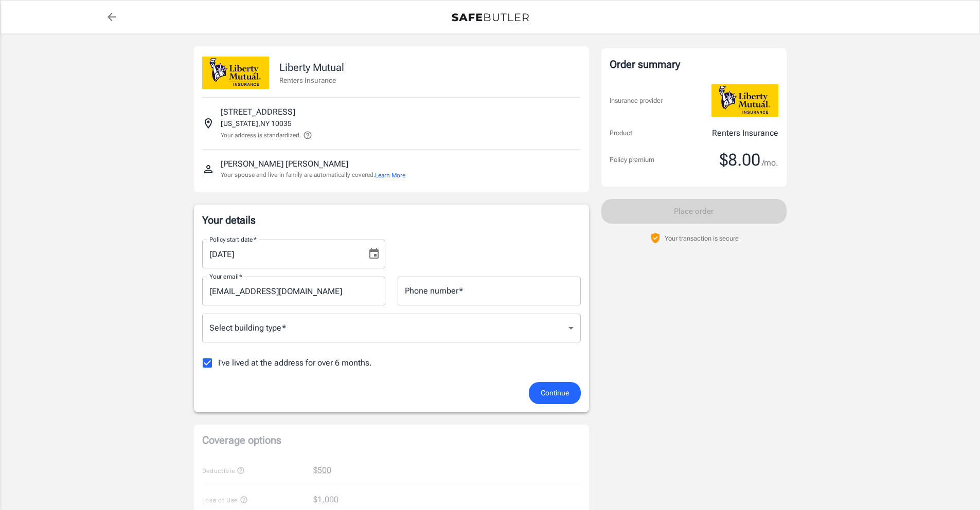
click at [238, 292] on input "rami.raqmirez@gmail.com" at bounding box center [293, 291] width 183 height 29
type input "[EMAIL_ADDRESS][PERSON_NAME][DOMAIN_NAME]"
click at [426, 293] on input "Phone number   *" at bounding box center [489, 291] width 183 height 29
type input "6466432685"
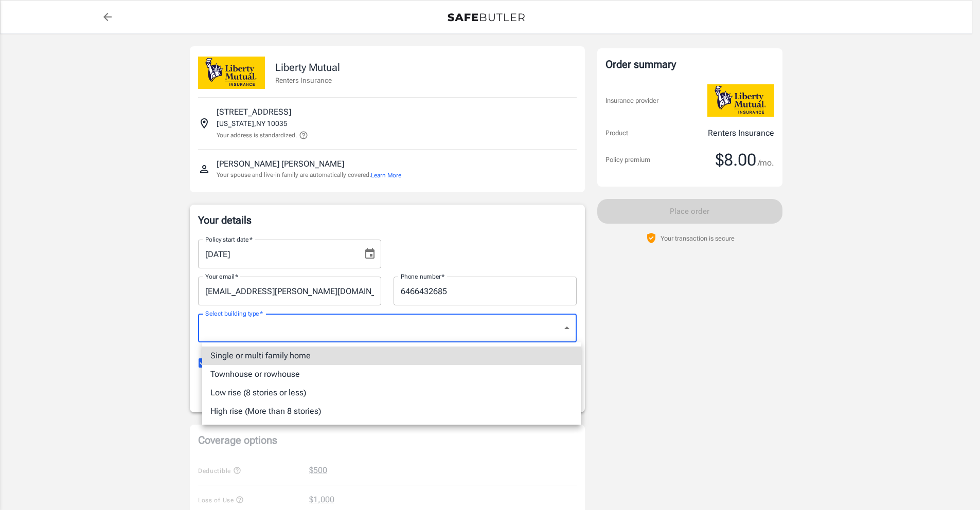
click at [575, 326] on body "Policy premium $ 8.00 /mo Liberty Mutual Renters Insurance 245 E 124TH ST 4D NE…" at bounding box center [490, 486] width 980 height 973
click at [308, 415] on li "High rise (More than 8 stories)" at bounding box center [391, 411] width 379 height 19
type input "highrise"
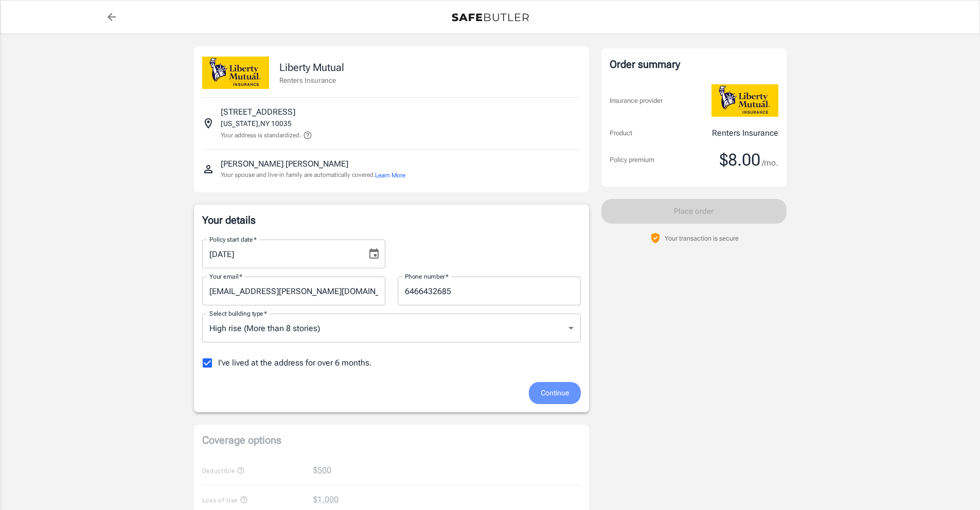
click at [544, 392] on span "Continue" at bounding box center [555, 393] width 28 height 13
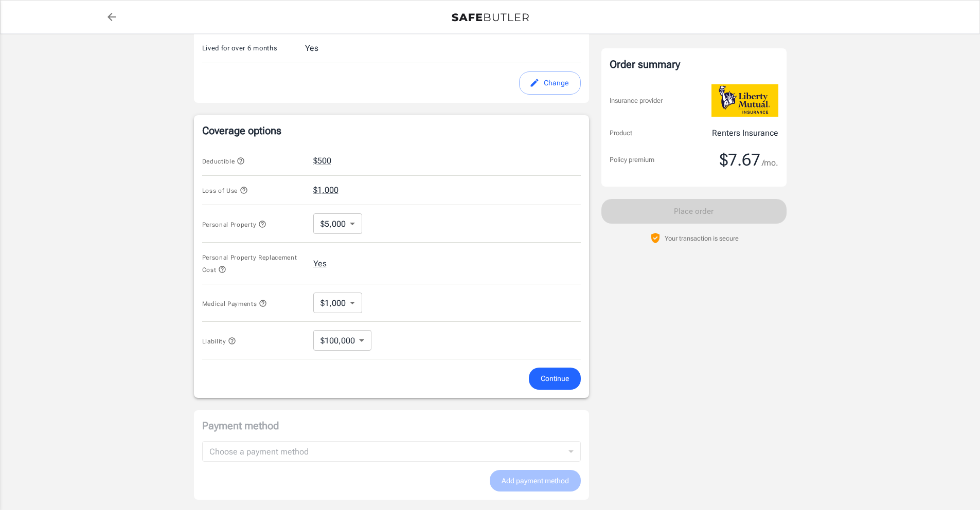
scroll to position [321, 0]
click at [244, 191] on icon "button" at bounding box center [243, 189] width 7 height 7
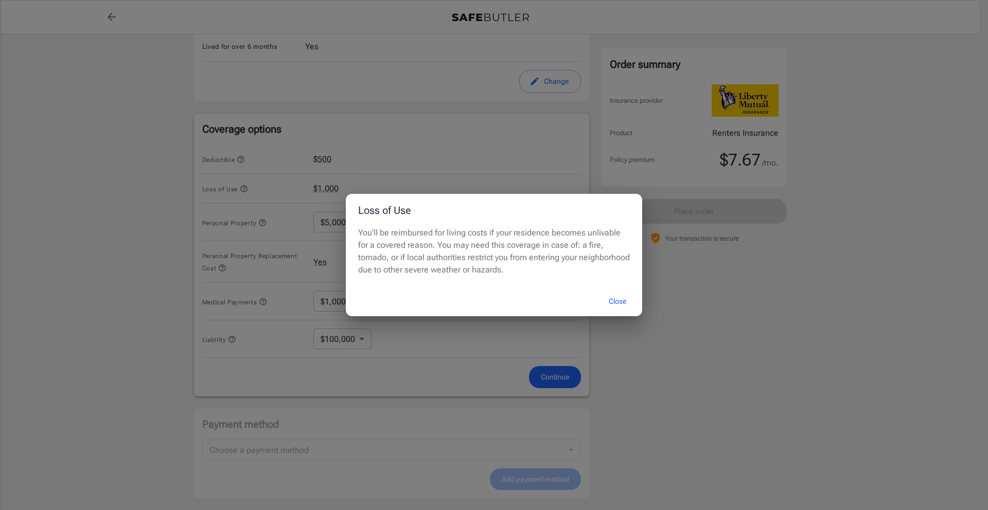
click at [618, 304] on button "Close" at bounding box center [617, 302] width 41 height 22
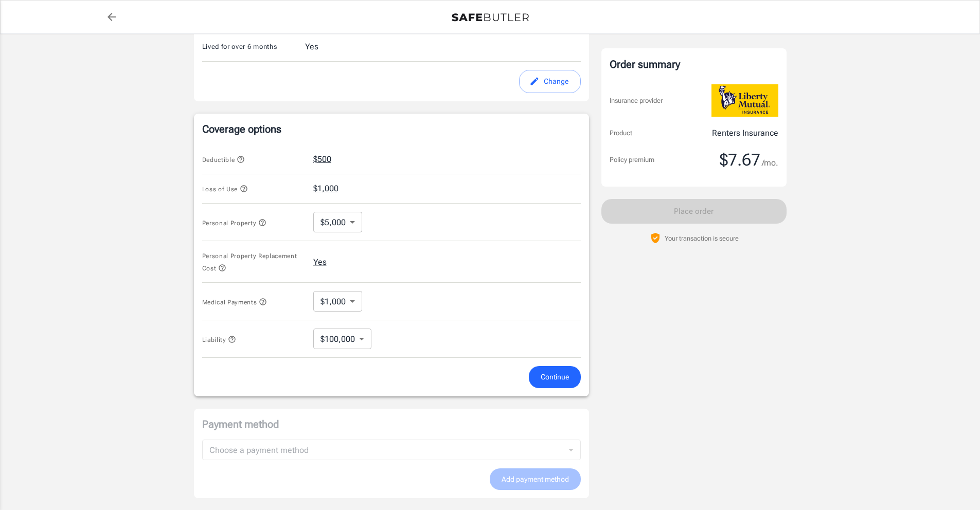
click at [328, 157] on button "$500" at bounding box center [322, 159] width 18 height 12
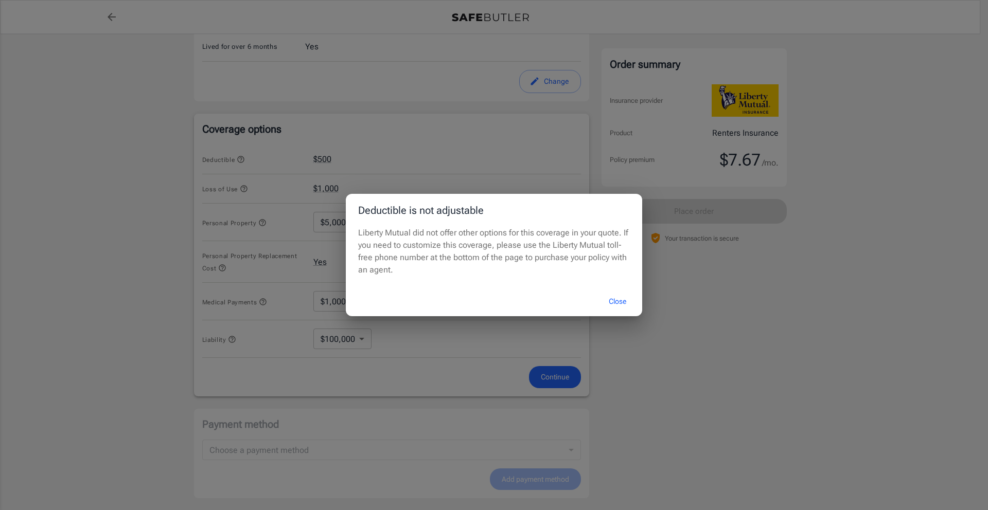
click at [614, 301] on button "Close" at bounding box center [617, 302] width 41 height 22
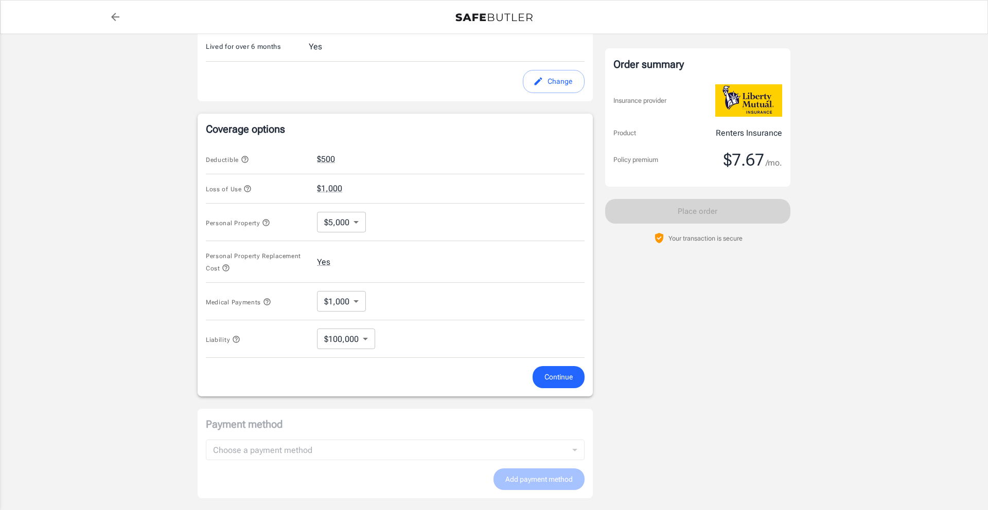
click at [356, 230] on body "Policy premium $ 7.67 /mo Liberty Mutual Renters Insurance 245 E 124TH ST 4D NE…" at bounding box center [494, 170] width 988 height 982
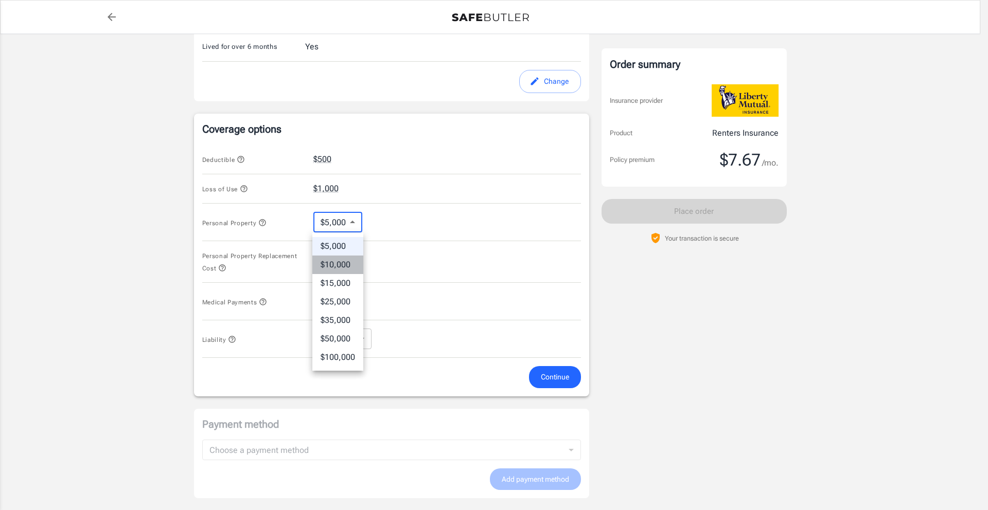
click at [340, 263] on li "$10,000" at bounding box center [337, 265] width 51 height 19
type input "10000"
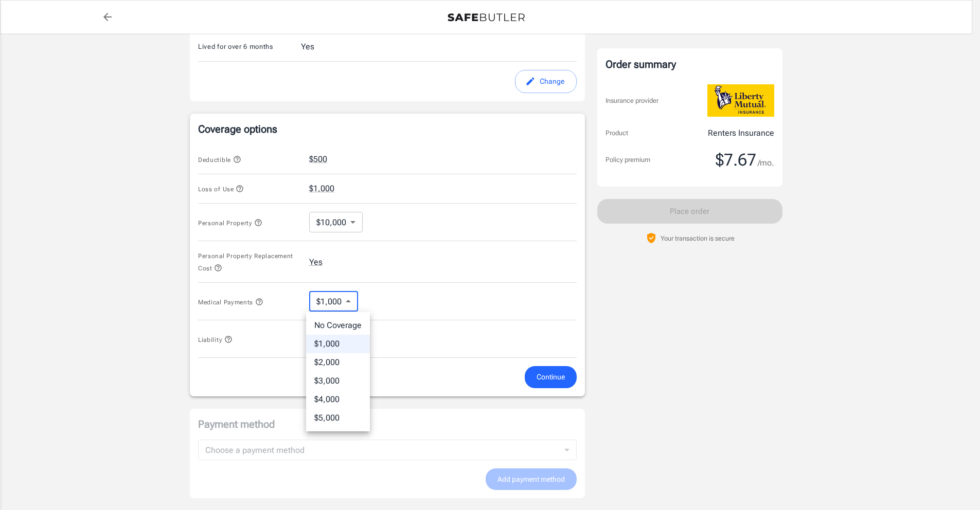
click at [358, 306] on body "Policy premium $ 7.67 /mo Liberty Mutual Renters Insurance 245 E 124TH ST 4D NE…" at bounding box center [490, 170] width 980 height 982
click at [349, 324] on li "No Coverage" at bounding box center [338, 325] width 64 height 19
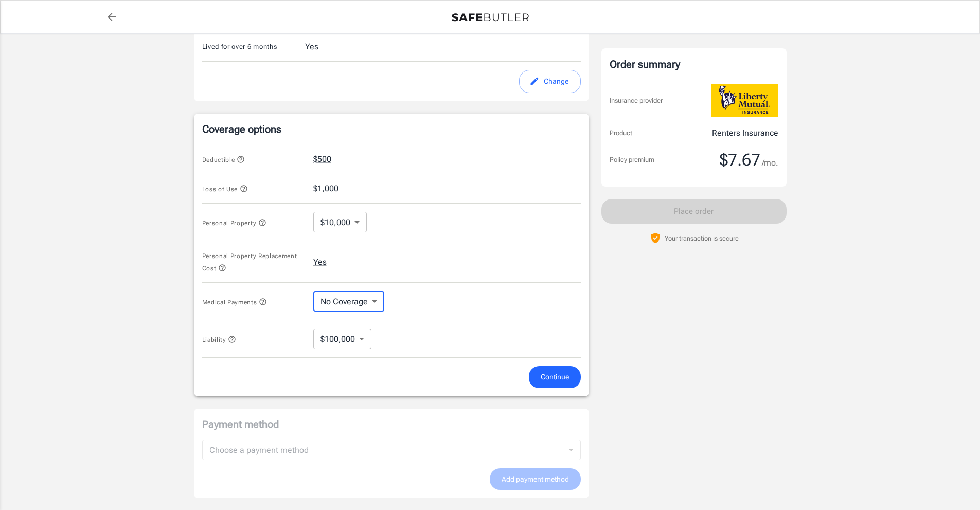
click at [363, 341] on body "Policy premium $ 7.67 /mo Liberty Mutual Renters Insurance 245 E 124TH ST 4D NE…" at bounding box center [490, 170] width 980 height 982
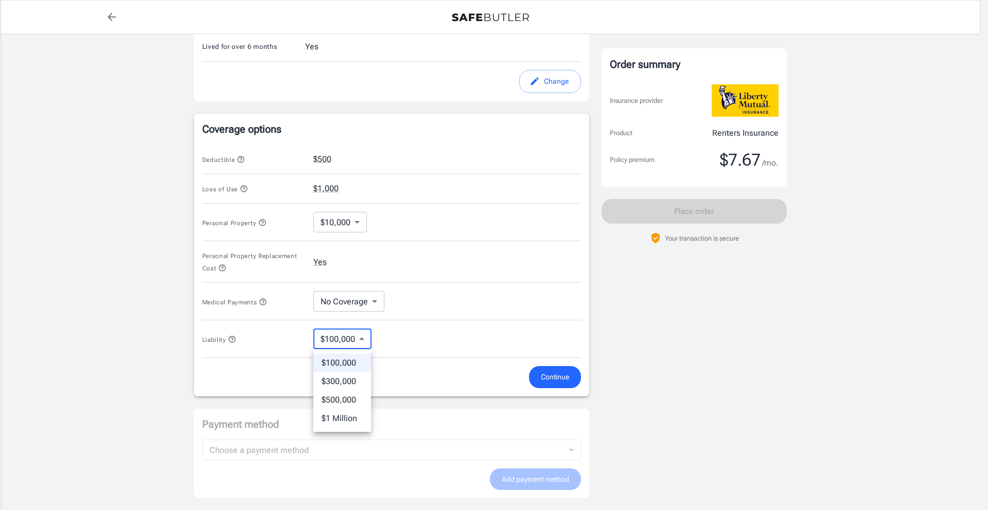
click at [358, 362] on li "$100,000" at bounding box center [342, 363] width 58 height 19
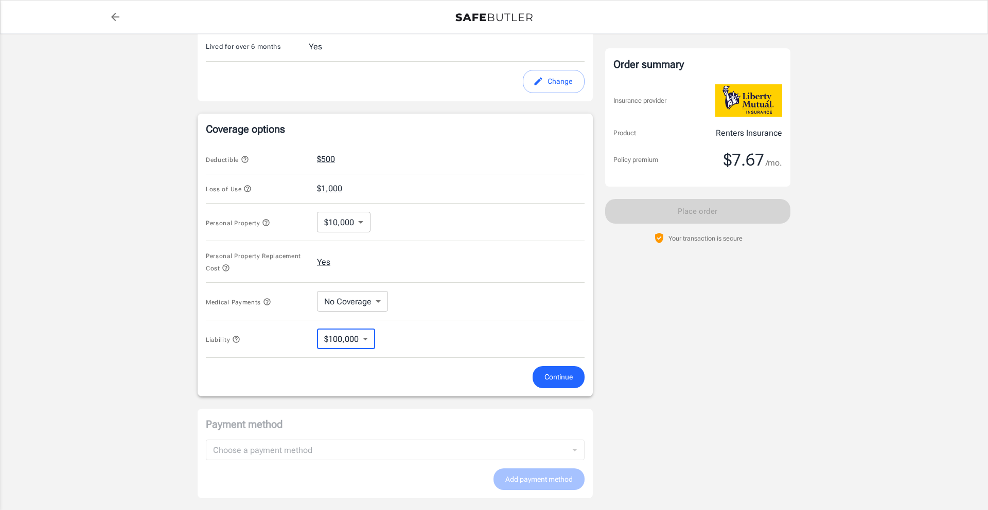
click at [371, 302] on body "Policy premium $ 7.67 /mo Liberty Mutual Renters Insurance 245 E 124TH ST 4D NE…" at bounding box center [494, 170] width 988 height 982
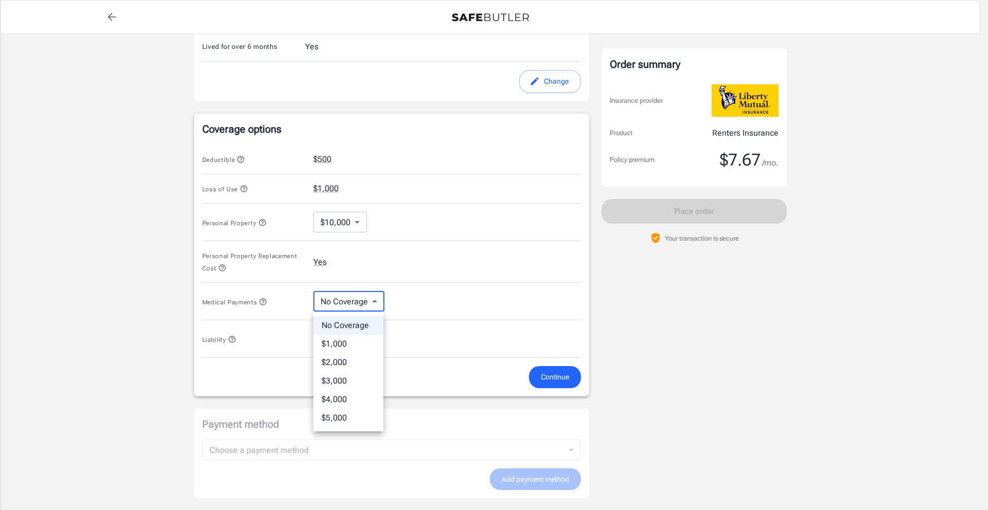
click at [350, 349] on li "$1,000" at bounding box center [348, 344] width 70 height 19
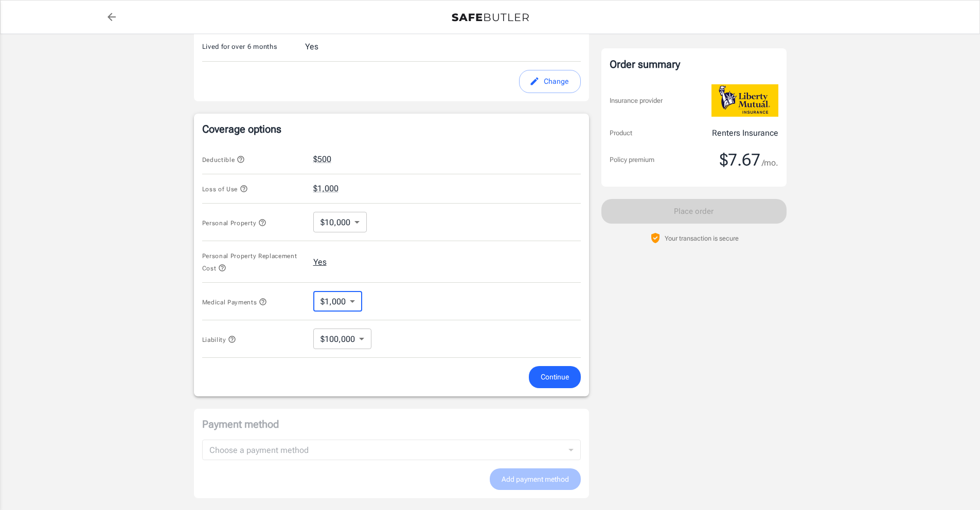
click at [318, 266] on button "Yes" at bounding box center [319, 262] width 13 height 12
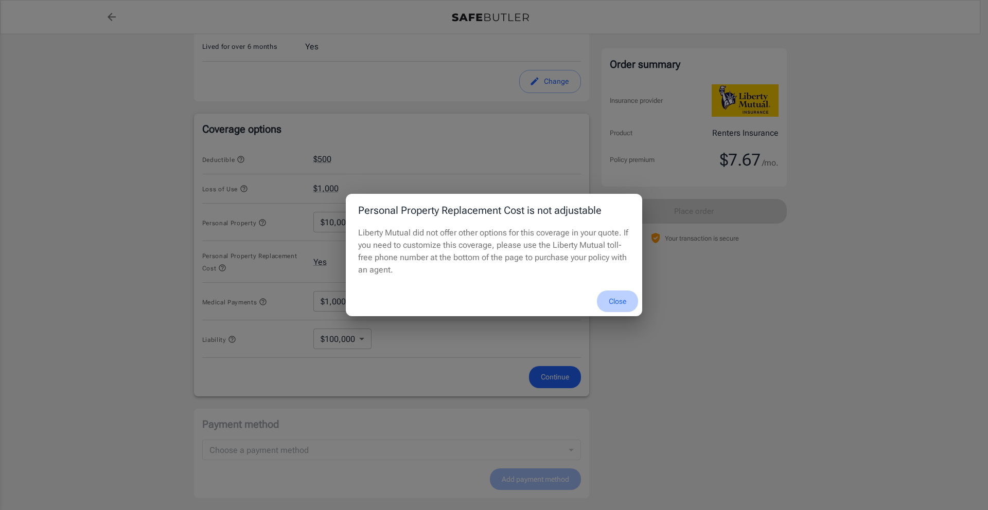
click at [615, 300] on button "Close" at bounding box center [617, 302] width 41 height 22
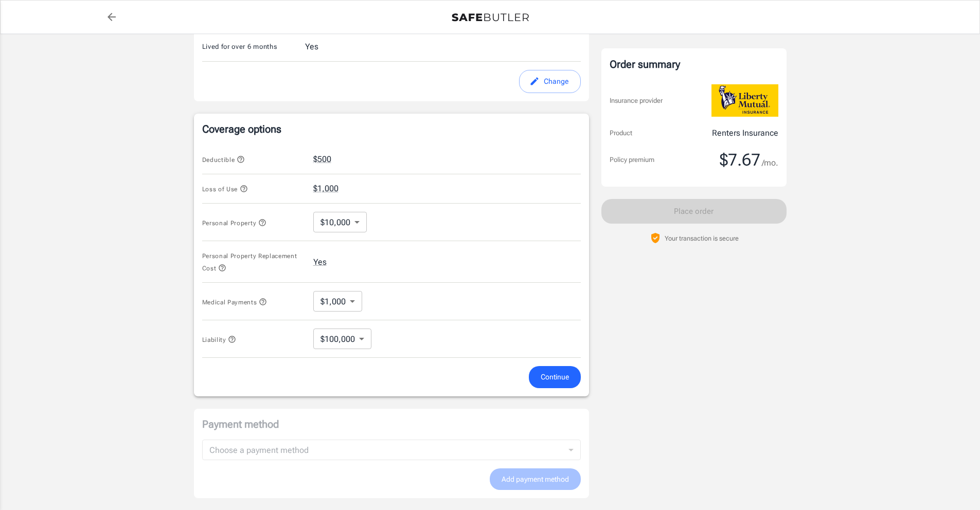
click at [264, 306] on icon "button" at bounding box center [263, 302] width 8 height 8
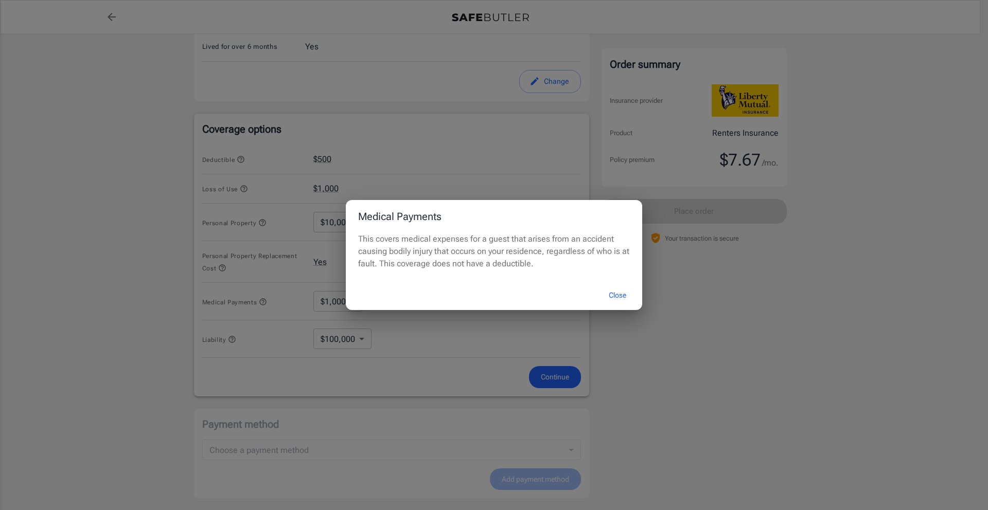
click at [620, 295] on button "Close" at bounding box center [617, 295] width 41 height 22
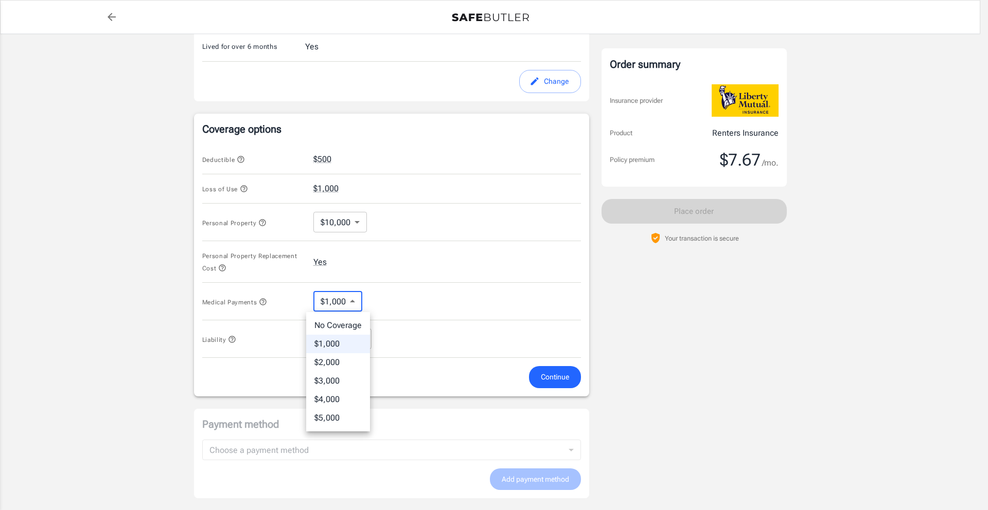
click at [352, 305] on body "Policy premium $ 7.67 /mo Liberty Mutual Renters Insurance 245 E 124TH ST 4D NE…" at bounding box center [494, 170] width 988 height 982
click at [340, 425] on li "$5,000" at bounding box center [338, 418] width 64 height 19
type input "5000"
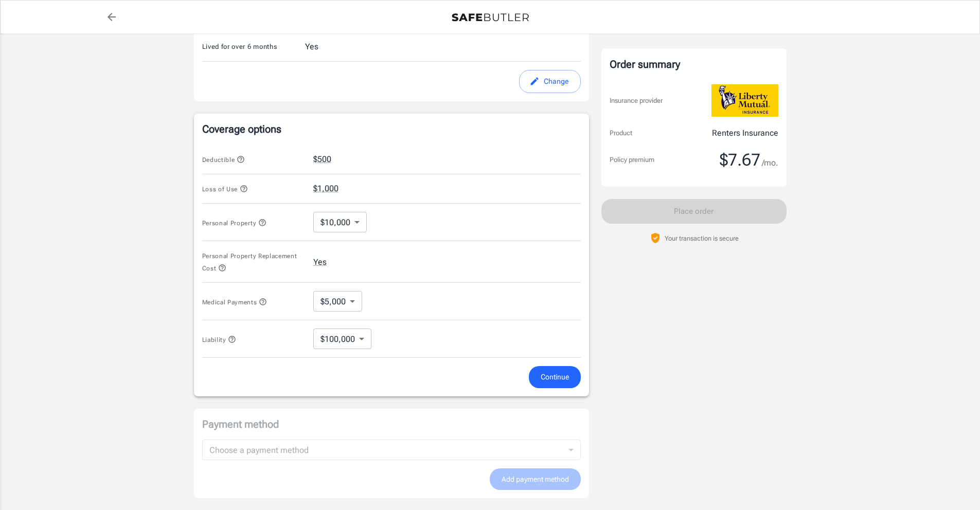
click at [235, 341] on icon "button" at bounding box center [232, 339] width 7 height 7
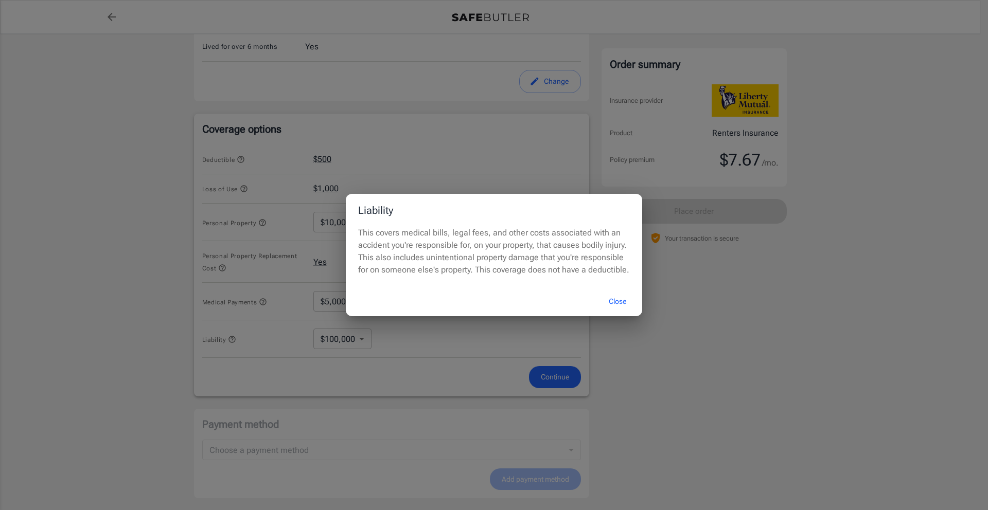
click at [385, 357] on div "Liability This covers medical bills, legal fees, and other costs associated wit…" at bounding box center [494, 255] width 988 height 510
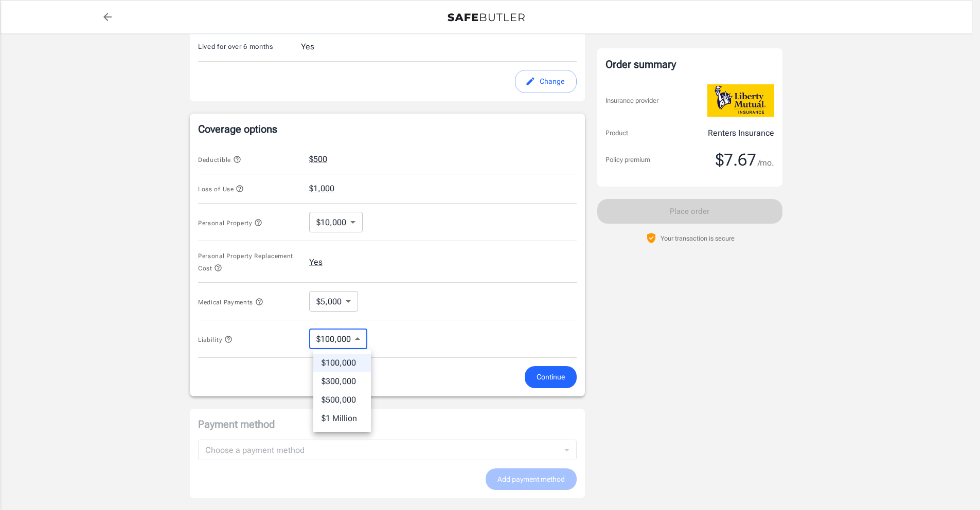
click at [361, 337] on body "Policy premium $ 7.67 /mo Liberty Mutual Renters Insurance 245 E 124TH ST 4D NE…" at bounding box center [490, 170] width 980 height 982
click at [391, 340] on div at bounding box center [494, 255] width 988 height 510
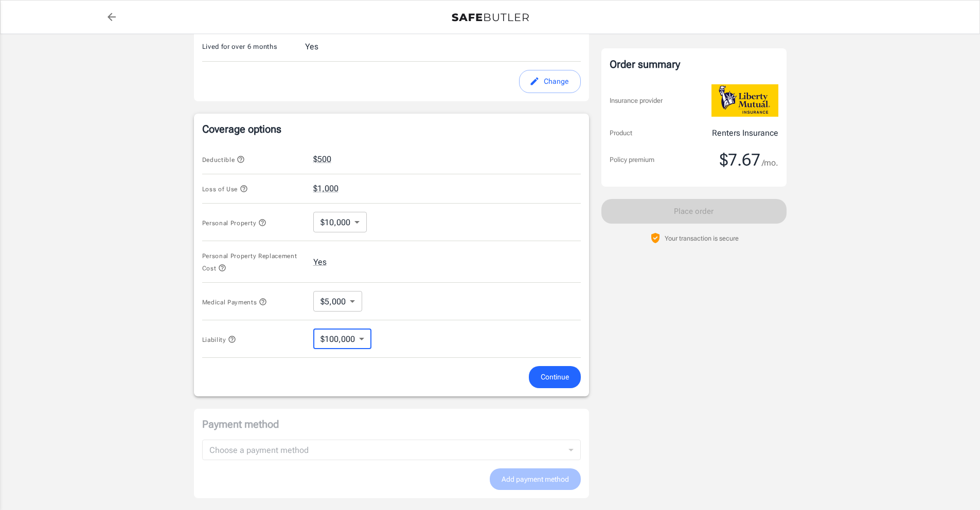
click at [564, 378] on span "Continue" at bounding box center [555, 377] width 28 height 13
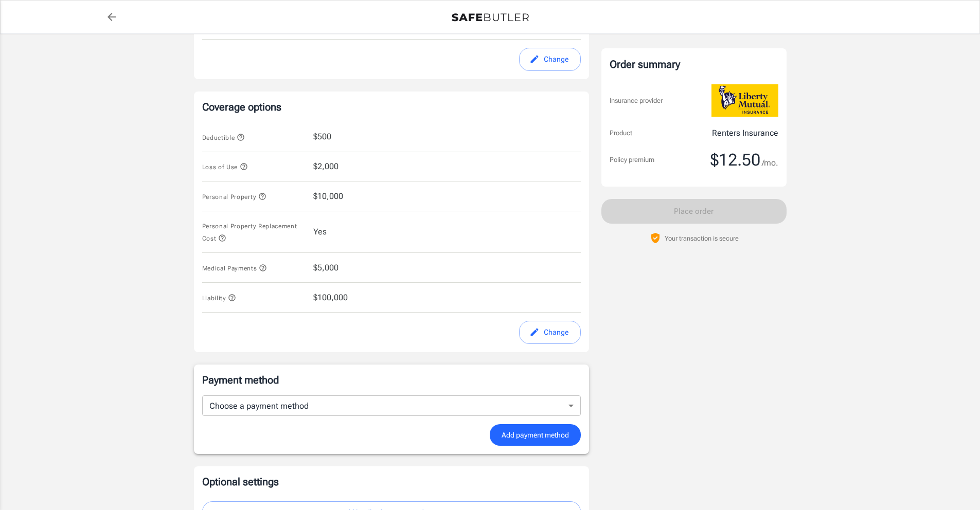
scroll to position [340, 0]
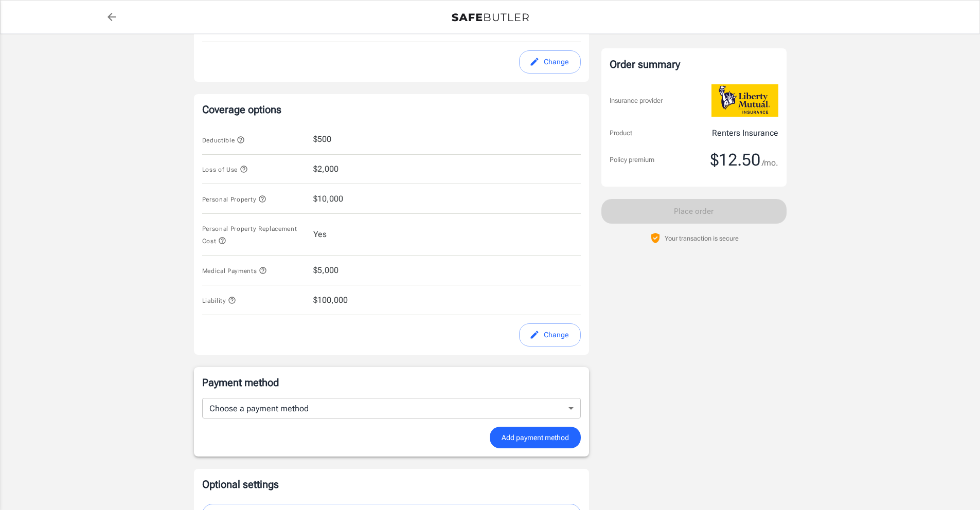
click at [550, 342] on button "Change" at bounding box center [550, 335] width 62 height 23
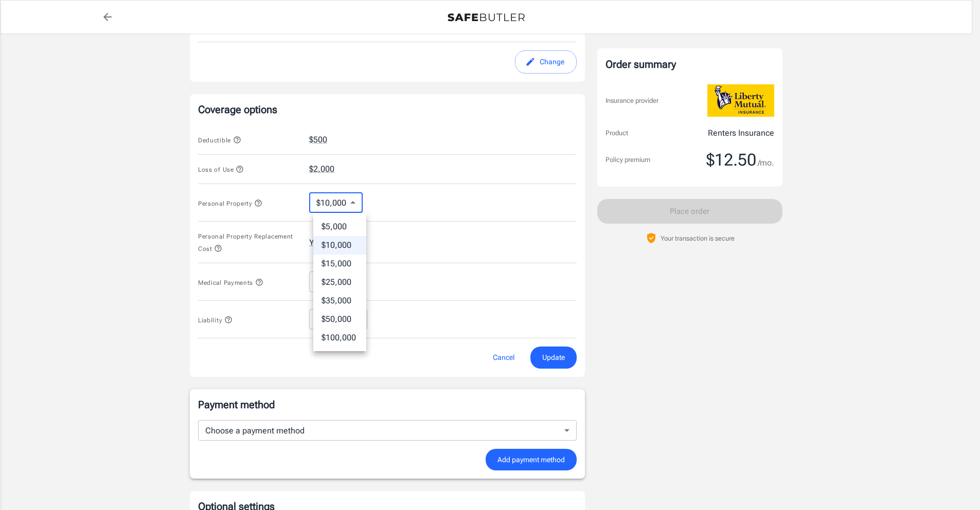
click at [356, 207] on body "Policy premium $ 12.50 /mo Liberty Mutual Renters Insurance 245 E 124TH ST 4D N…" at bounding box center [490, 151] width 980 height 982
click at [344, 260] on li "$15,000" at bounding box center [339, 264] width 53 height 19
type input "15000"
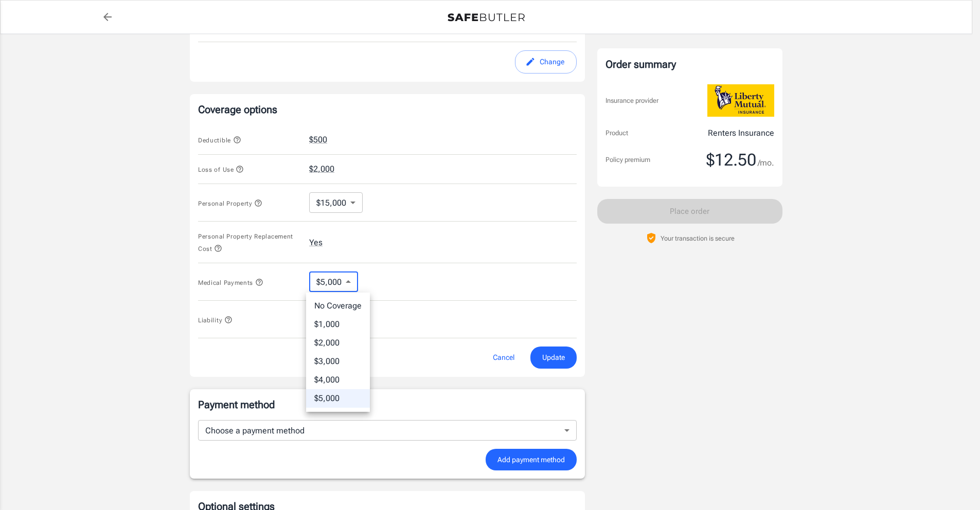
click at [350, 280] on body "Policy premium $ 12.50 /mo Liberty Mutual Renters Insurance 245 E 124TH ST 4D N…" at bounding box center [490, 151] width 980 height 982
click at [332, 378] on li "$4,000" at bounding box center [338, 380] width 64 height 19
type input "4000"
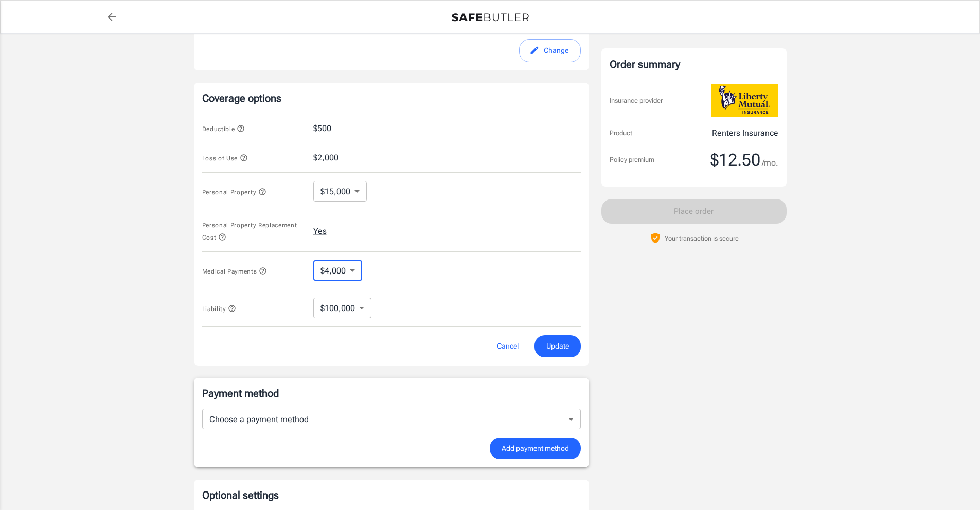
scroll to position [356, 0]
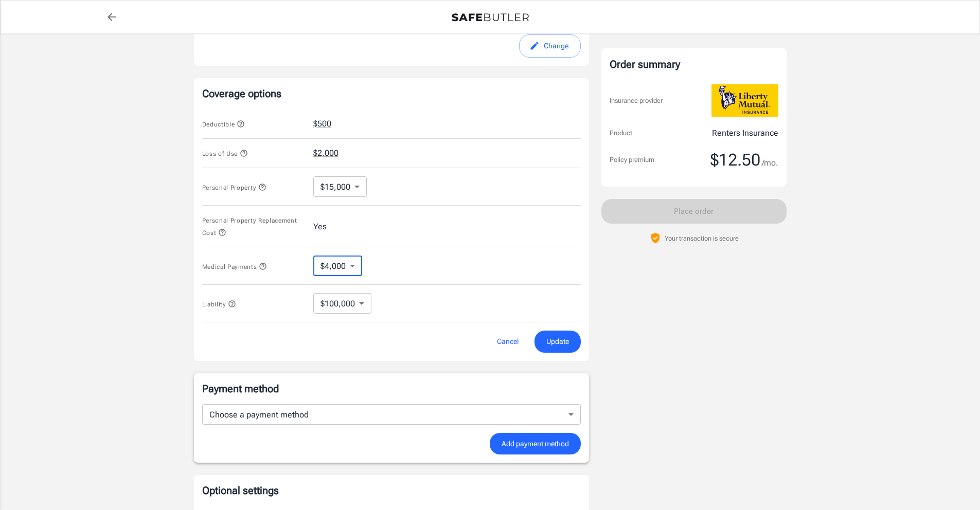
click at [532, 337] on div "Cancel Update" at bounding box center [391, 342] width 379 height 22
click at [549, 340] on span "Update" at bounding box center [557, 341] width 23 height 13
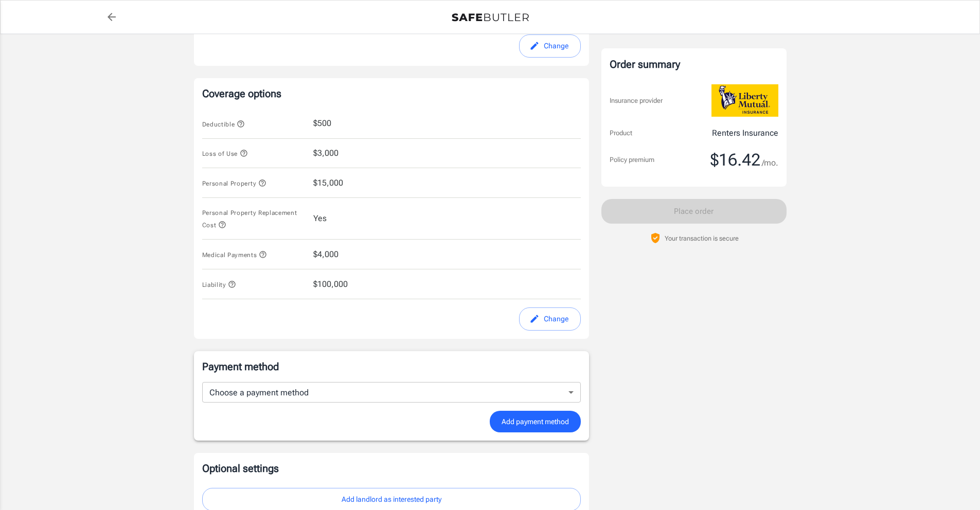
click at [577, 329] on button "Change" at bounding box center [550, 319] width 62 height 23
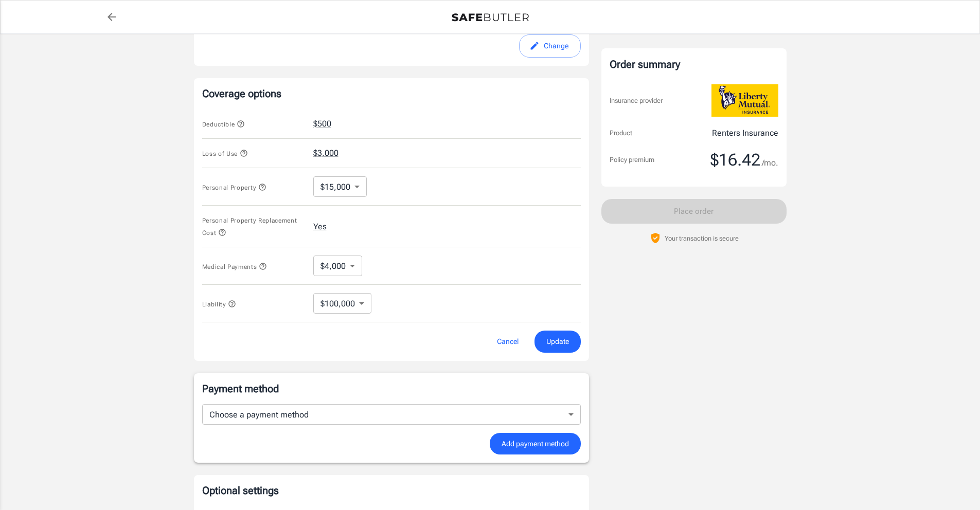
click at [356, 190] on body "Policy premium $ 16.42 /mo Liberty Mutual Renters Insurance 245 E 124TH ST 4D N…" at bounding box center [490, 135] width 980 height 982
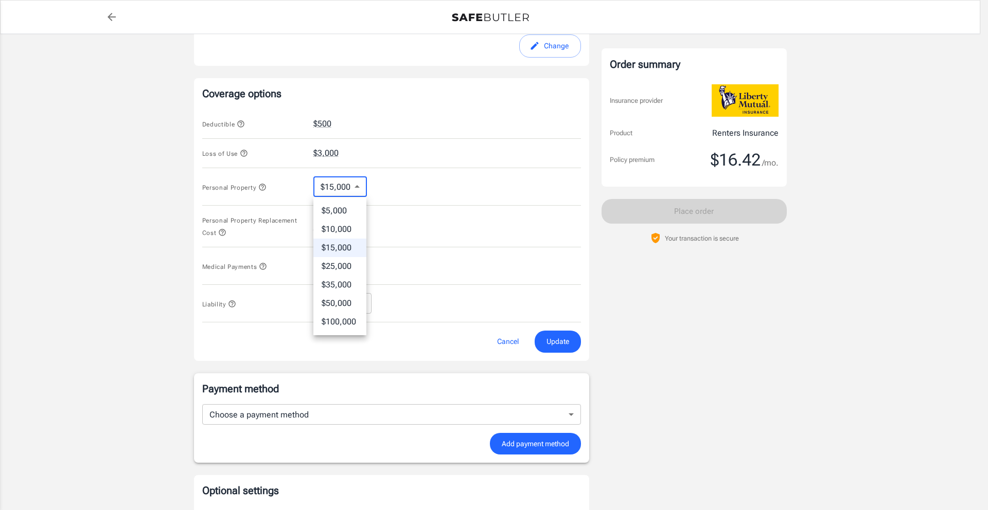
click at [340, 232] on li "$10,000" at bounding box center [339, 229] width 53 height 19
type input "10000"
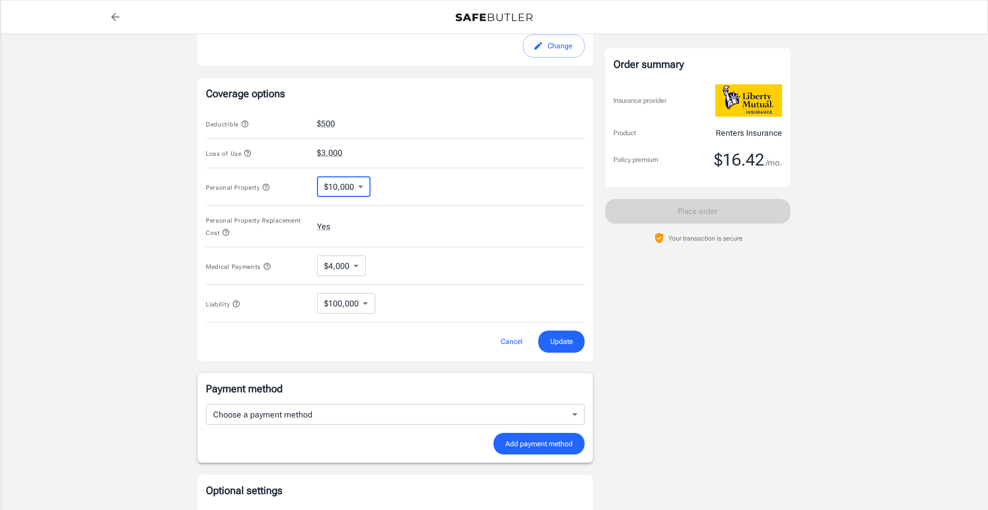
click at [355, 270] on body "Policy premium $ 16.42 /mo Liberty Mutual Renters Insurance 245 E 124TH ST 4D N…" at bounding box center [494, 135] width 988 height 982
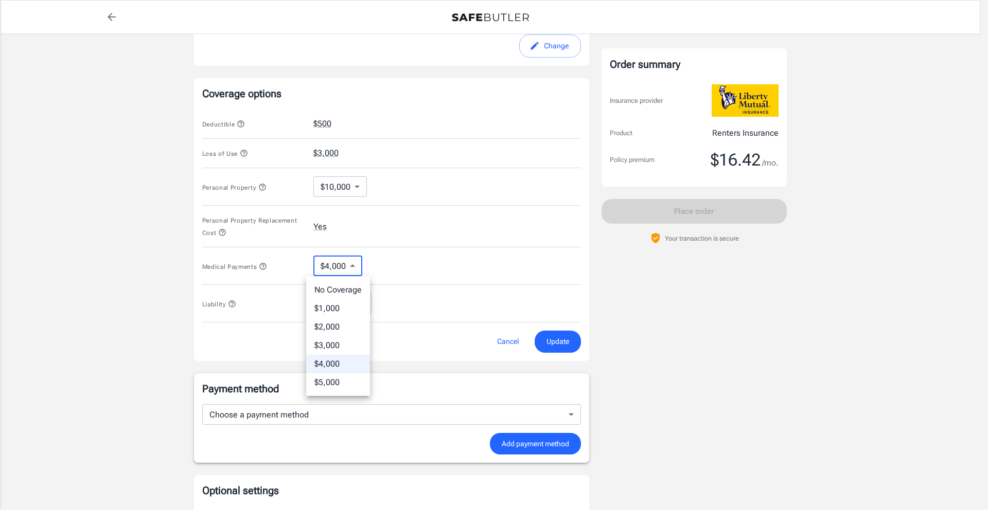
click at [321, 382] on li "$5,000" at bounding box center [338, 382] width 64 height 19
type input "5000"
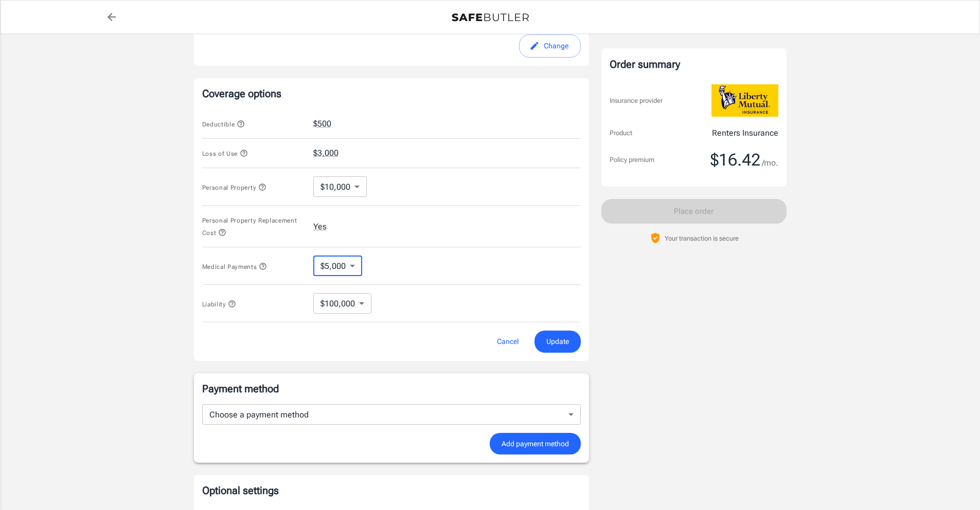
click at [567, 348] on span "Update" at bounding box center [557, 341] width 23 height 13
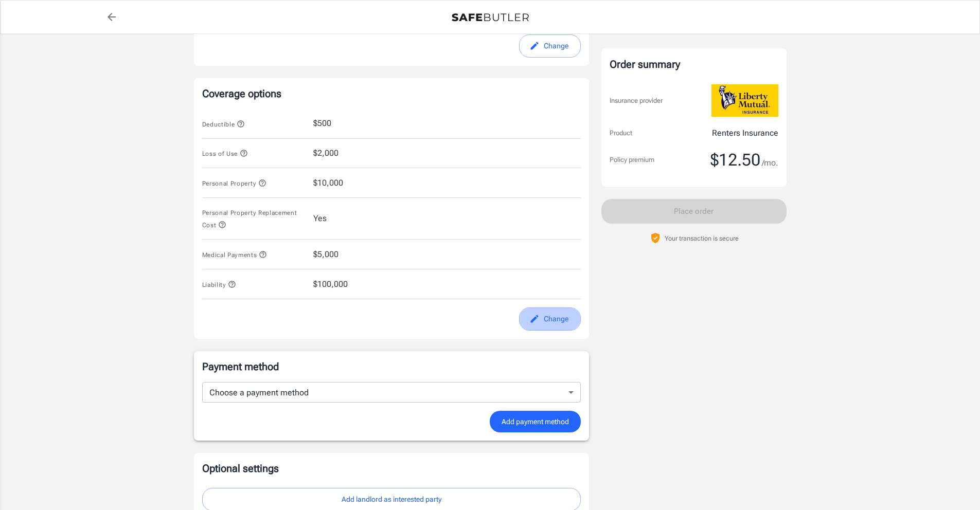
click at [555, 319] on button "Change" at bounding box center [550, 319] width 62 height 23
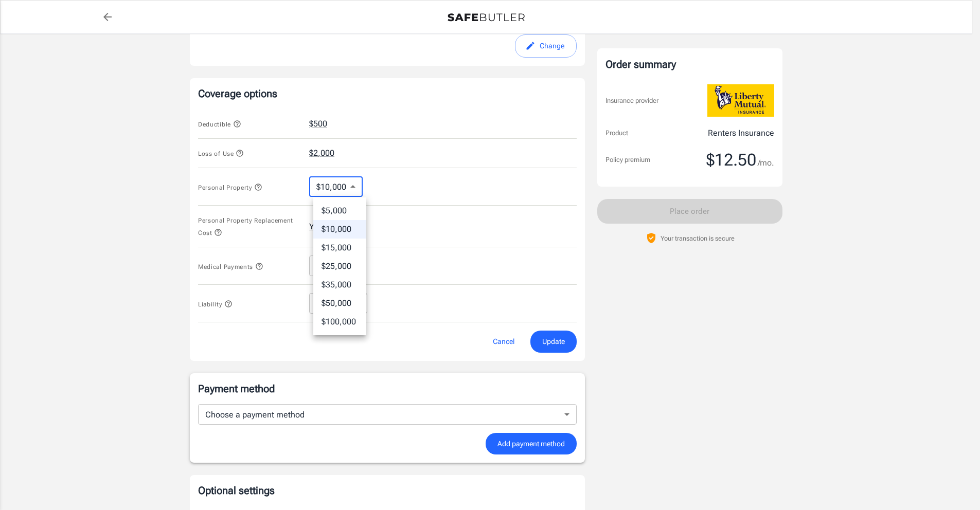
click at [352, 190] on body "Policy premium $ 12.50 /mo Liberty Mutual Renters Insurance 245 E 124TH ST 4D N…" at bounding box center [490, 135] width 980 height 982
click at [347, 249] on li "$15,000" at bounding box center [339, 248] width 53 height 19
type input "15000"
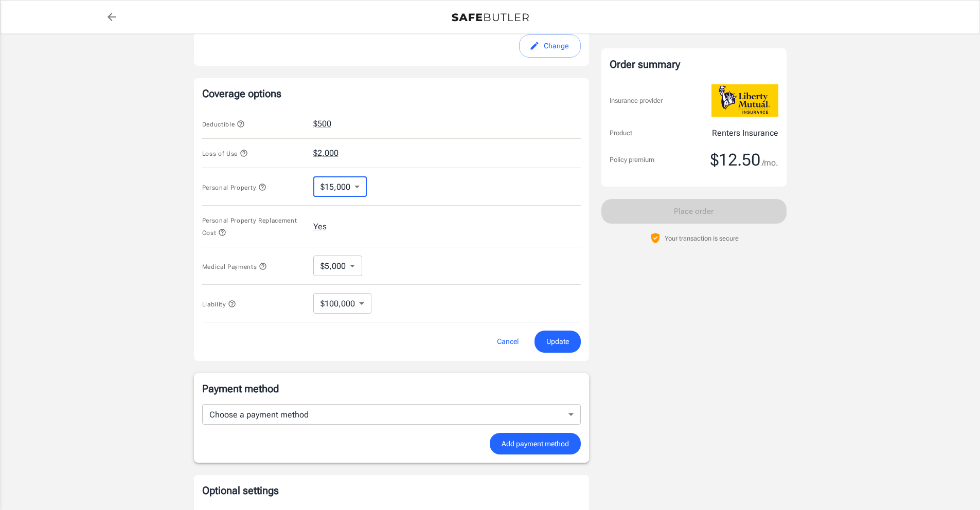
click at [348, 267] on body "Policy premium $ 12.50 /mo Liberty Mutual Renters Insurance 245 E 124TH ST 4D N…" at bounding box center [490, 135] width 980 height 982
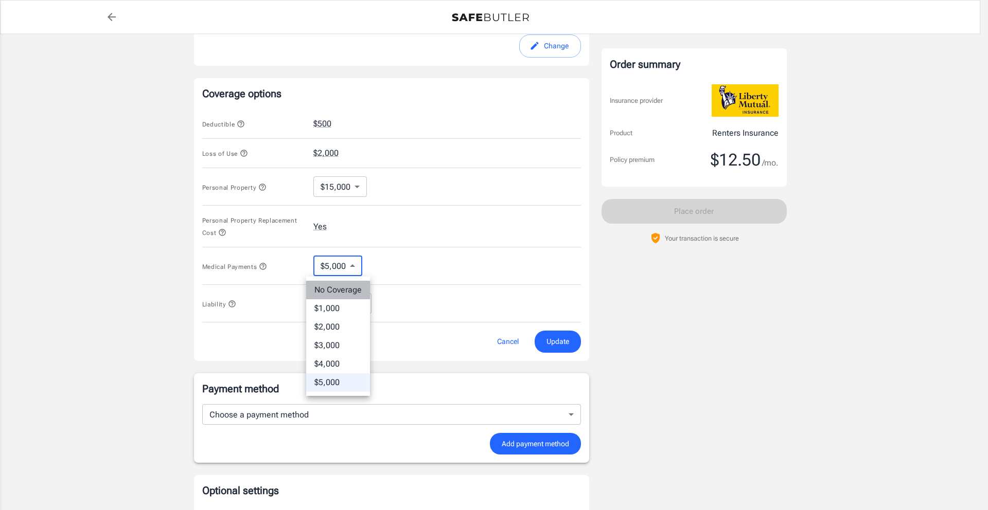
click at [344, 290] on li "No Coverage" at bounding box center [338, 290] width 64 height 19
type input "No Coverage"
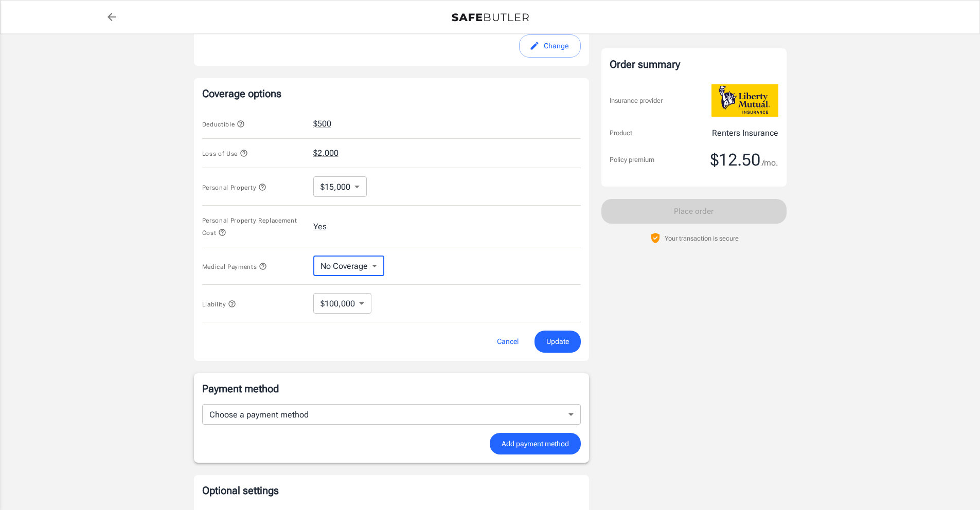
click at [559, 342] on span "Update" at bounding box center [557, 341] width 23 height 13
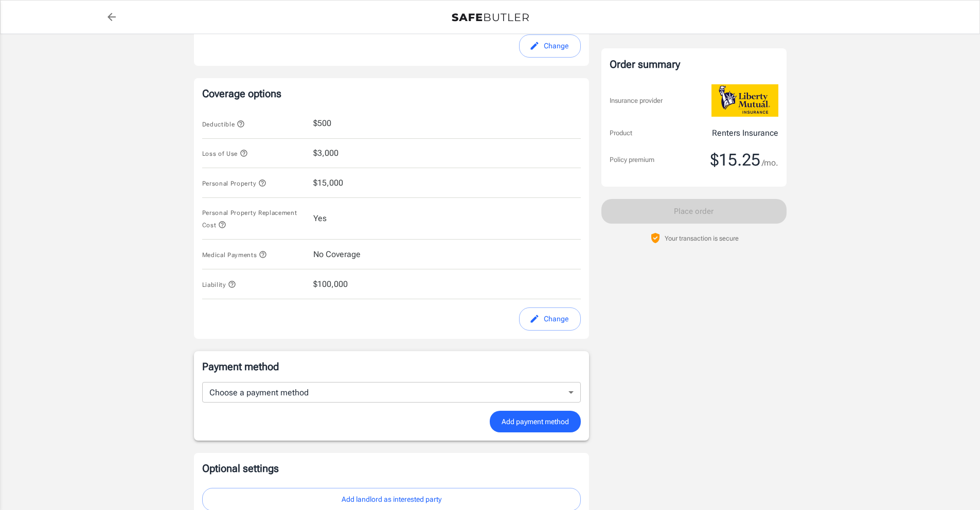
click at [264, 256] on icon "button" at bounding box center [263, 255] width 7 height 7
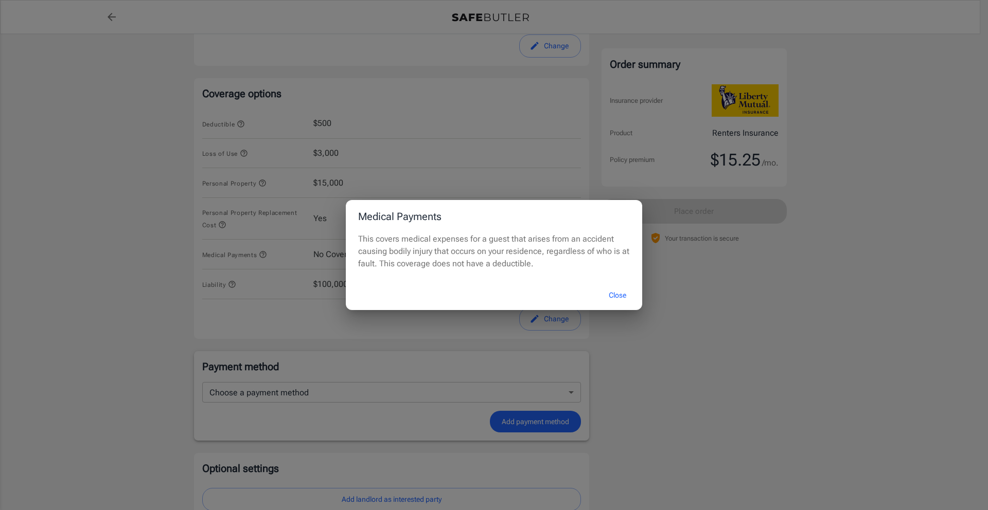
click at [612, 301] on button "Close" at bounding box center [617, 295] width 41 height 22
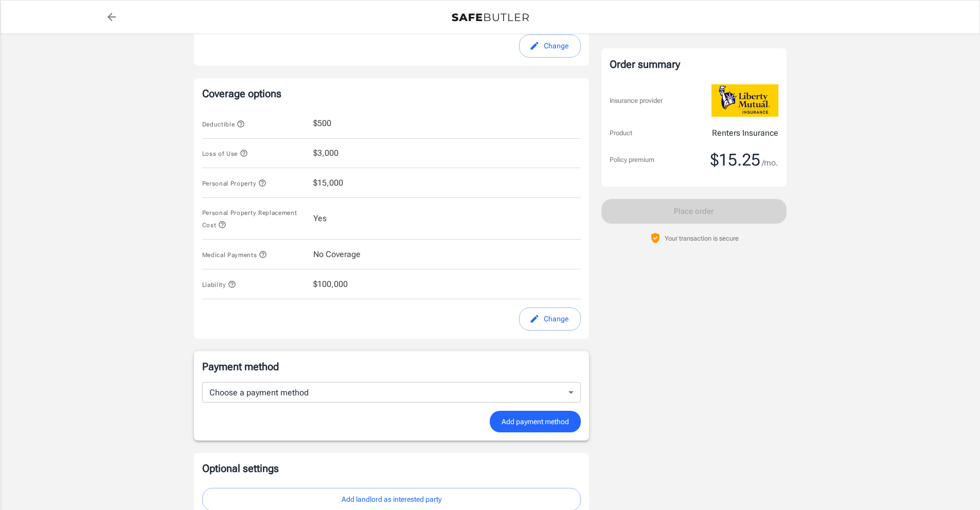
click at [549, 324] on button "Change" at bounding box center [550, 319] width 62 height 23
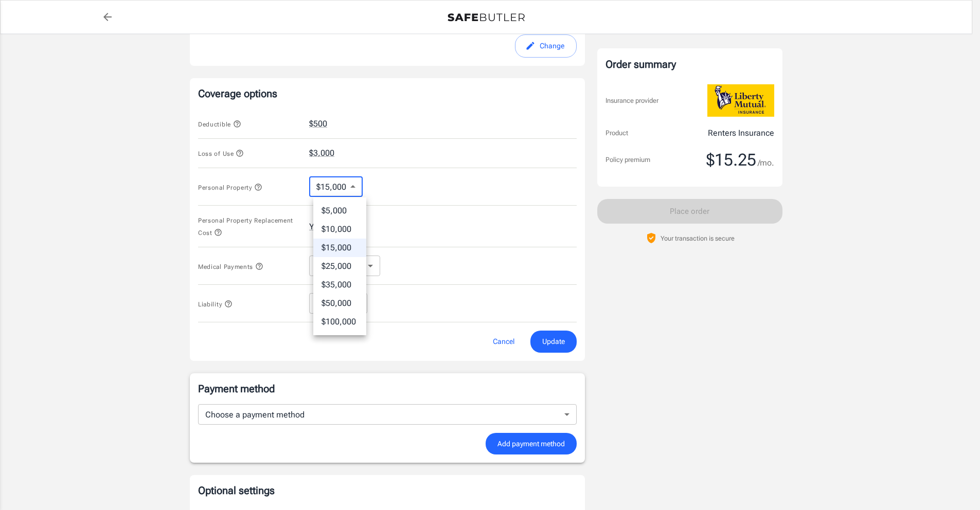
click at [357, 188] on body "Policy premium $ 15.25 /mo Liberty Mutual Renters Insurance 245 E 124TH ST 4D N…" at bounding box center [490, 135] width 980 height 982
click at [343, 249] on li "$15,000" at bounding box center [339, 248] width 53 height 19
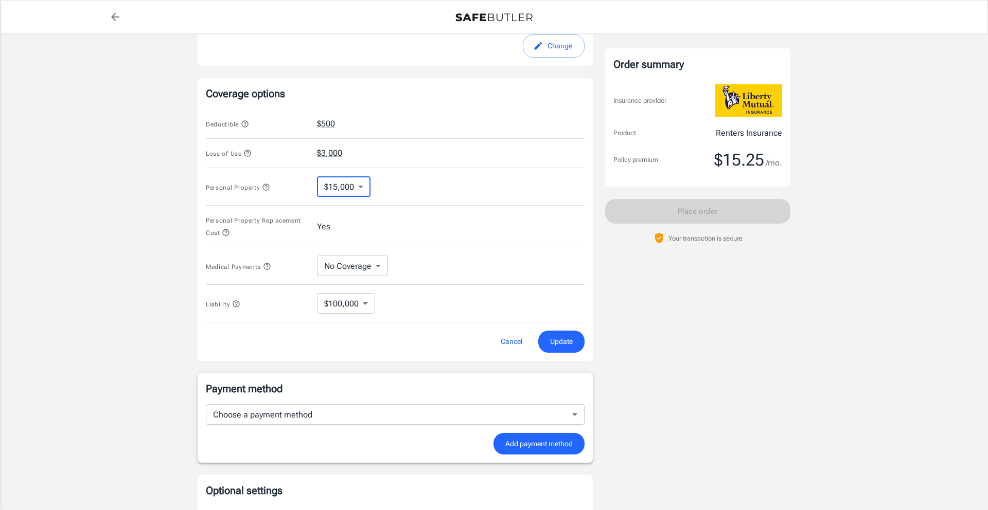
click at [371, 264] on body "Policy premium $ 15.25 /mo Liberty Mutual Renters Insurance 245 E 124TH ST 4D N…" at bounding box center [494, 135] width 988 height 982
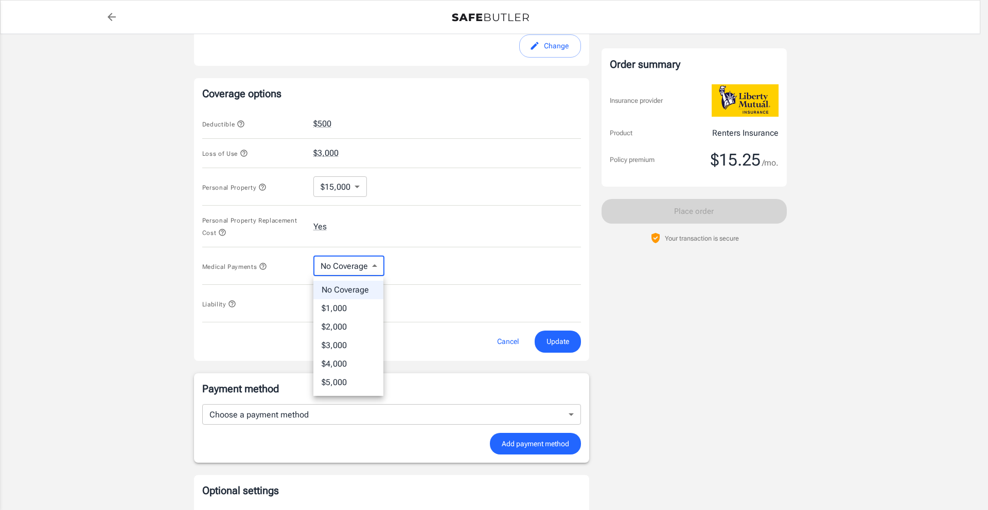
click at [338, 346] on li "$3,000" at bounding box center [348, 345] width 70 height 19
type input "3000"
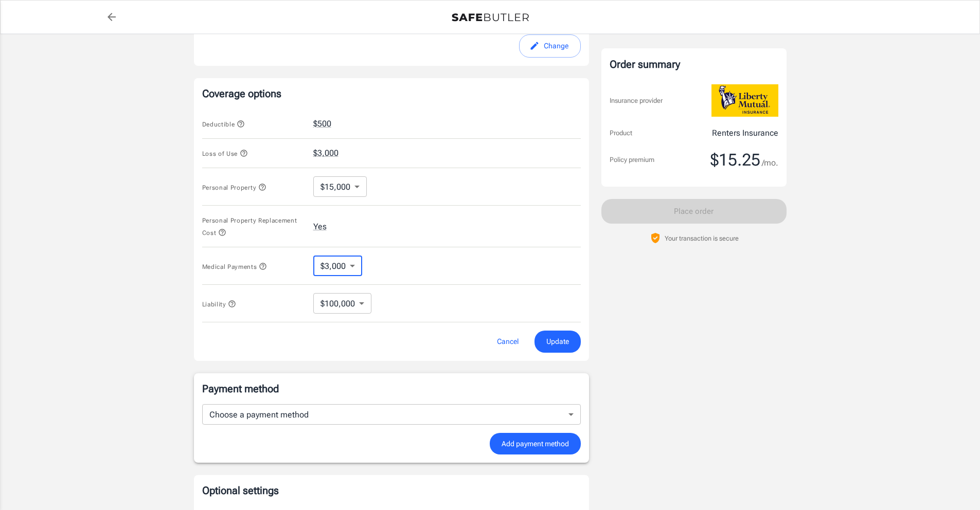
click at [563, 345] on span "Update" at bounding box center [557, 341] width 23 height 13
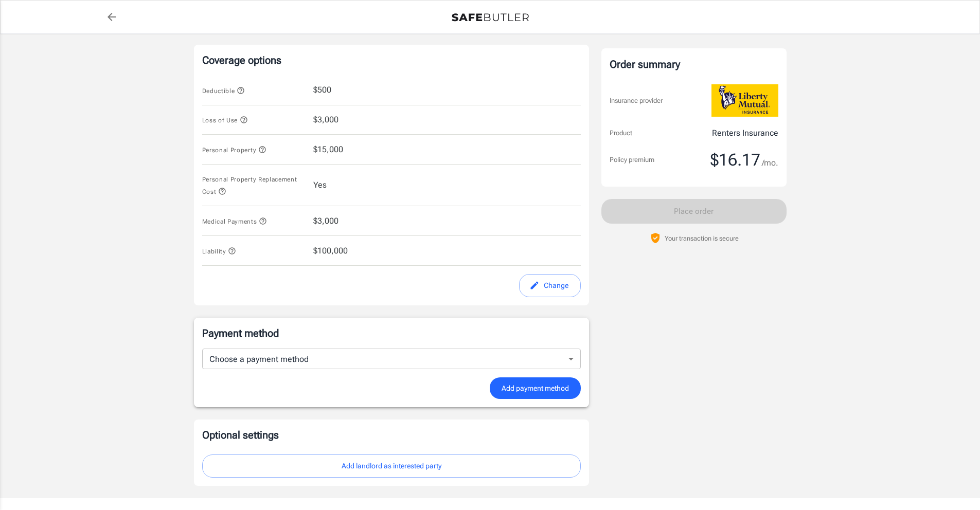
scroll to position [391, 0]
click at [564, 286] on button "Change" at bounding box center [550, 283] width 62 height 23
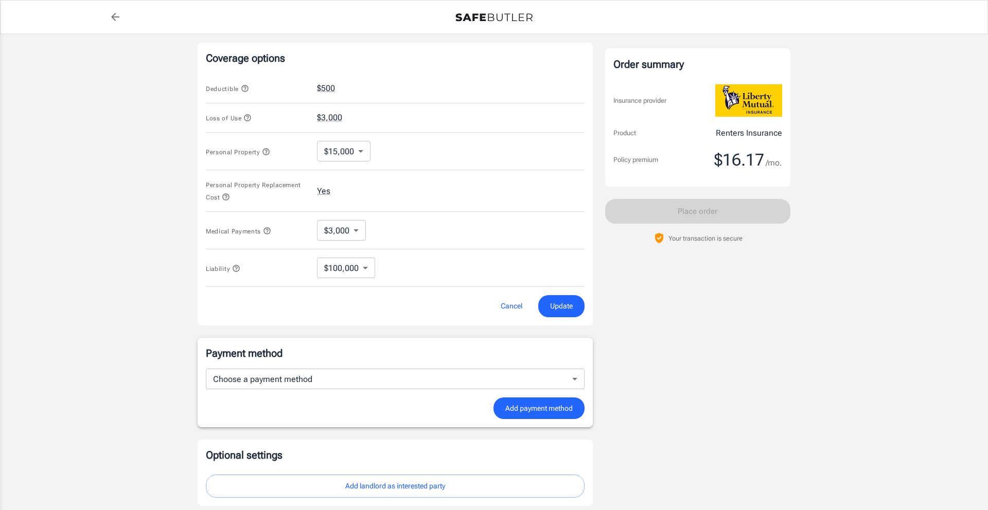
click at [340, 232] on body "Policy premium $ 16.17 /mo Liberty Mutual Renters Insurance 245 E 124TH ST 4D N…" at bounding box center [494, 100] width 988 height 982
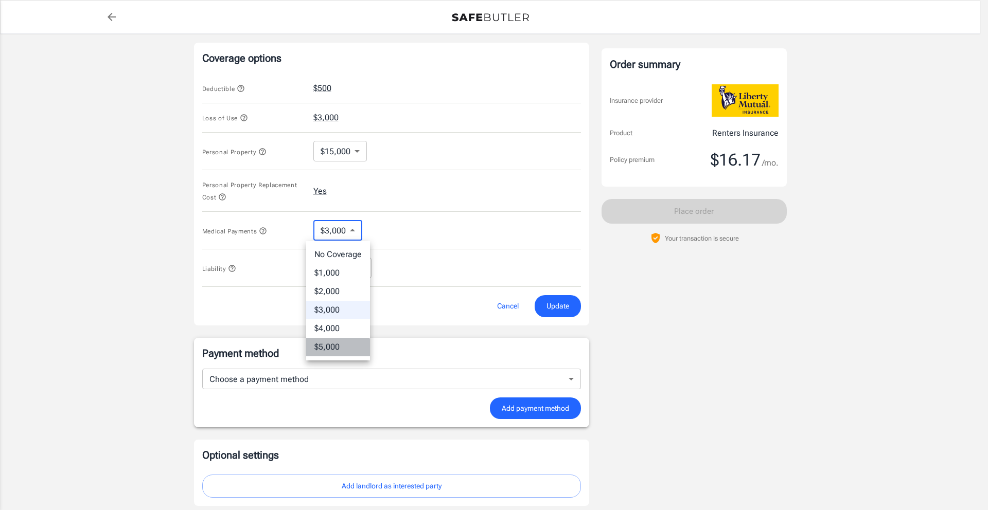
click at [333, 352] on li "$5,000" at bounding box center [338, 347] width 64 height 19
type input "5000"
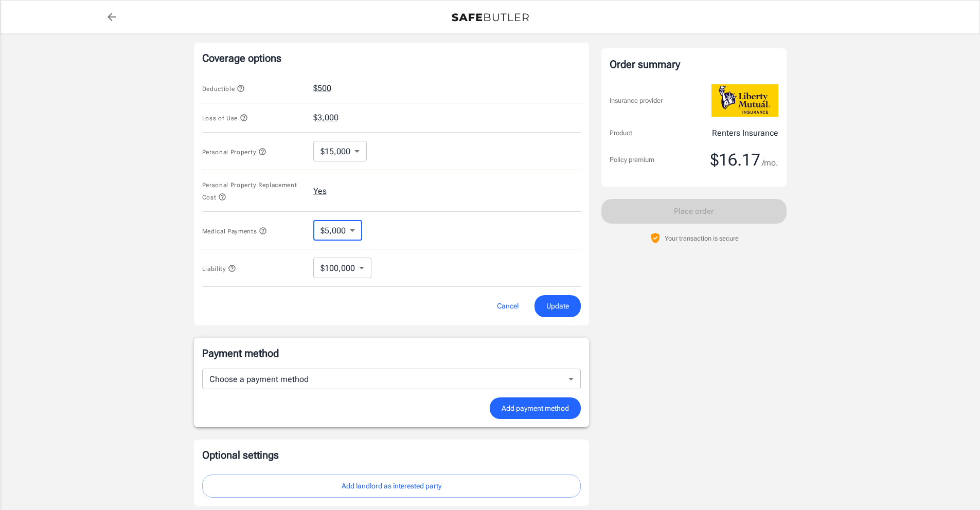
click at [558, 304] on span "Update" at bounding box center [557, 306] width 23 height 13
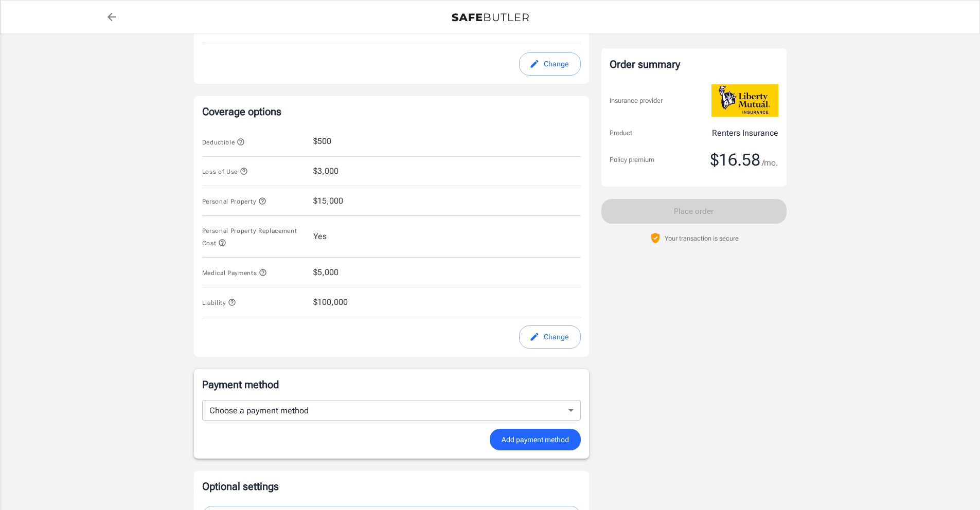
scroll to position [321, 0]
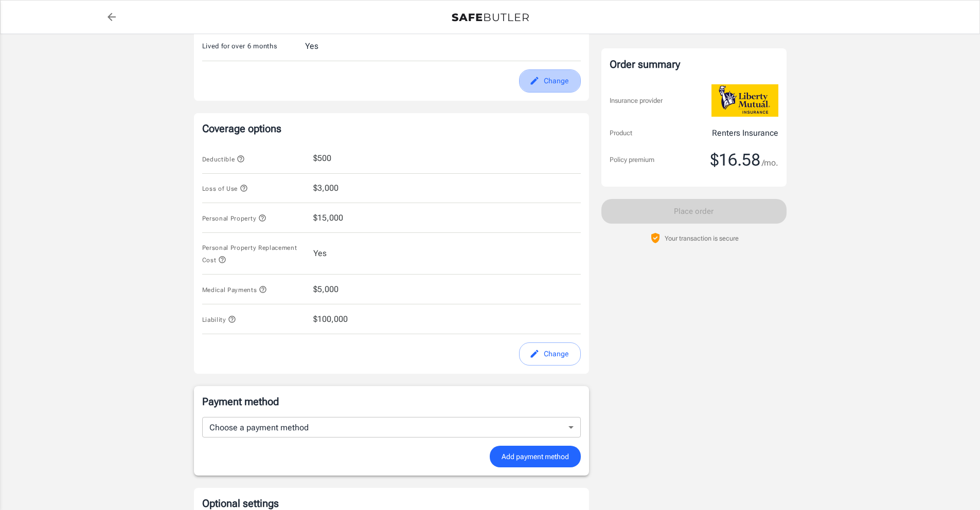
click at [547, 75] on button "Change" at bounding box center [550, 80] width 62 height 23
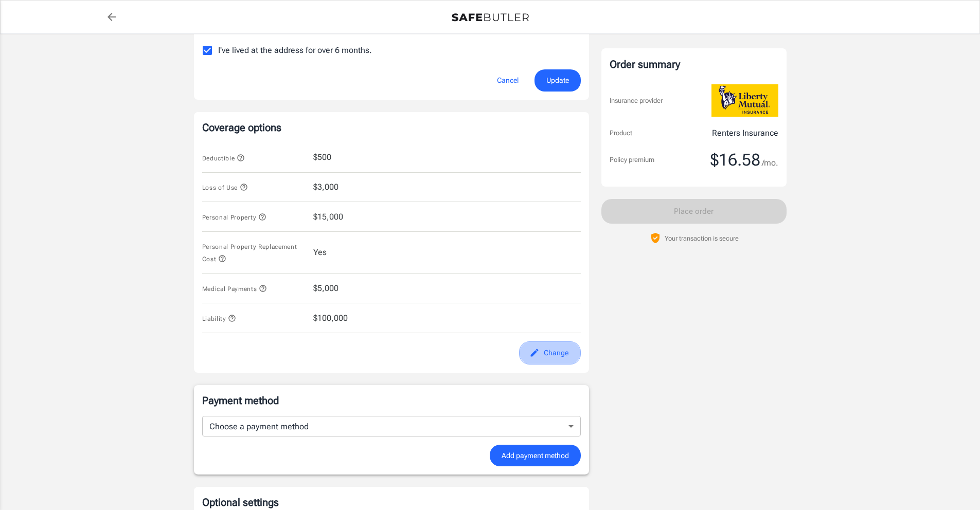
click at [545, 357] on button "Change" at bounding box center [550, 353] width 62 height 23
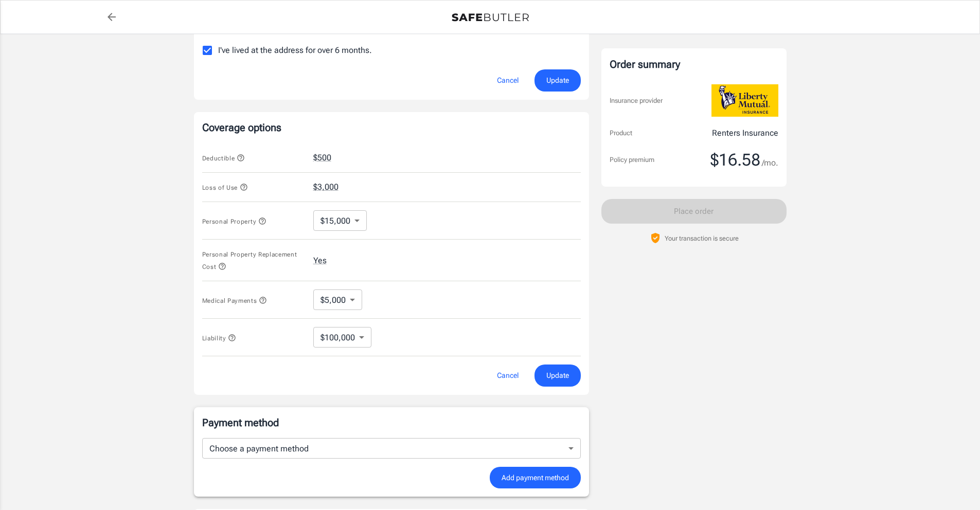
click at [506, 81] on button "Cancel" at bounding box center [507, 80] width 45 height 22
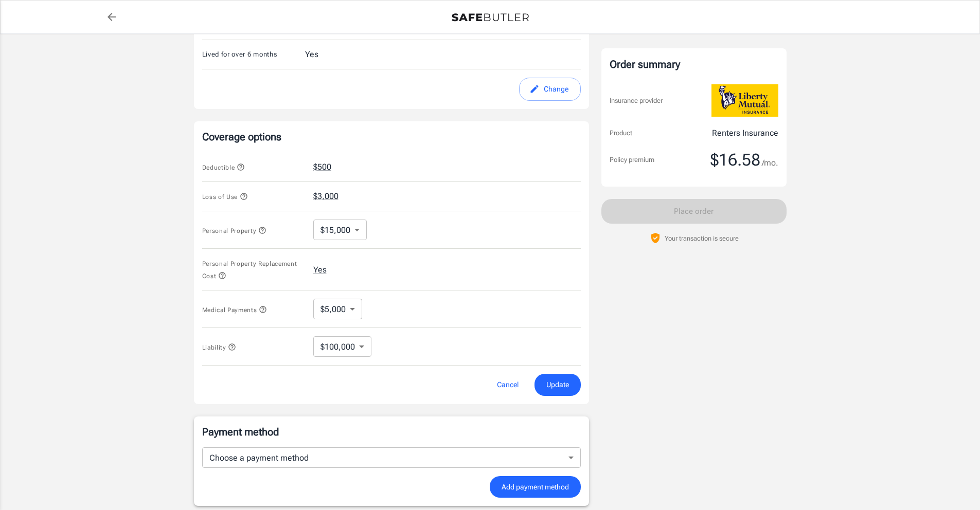
scroll to position [321, 0]
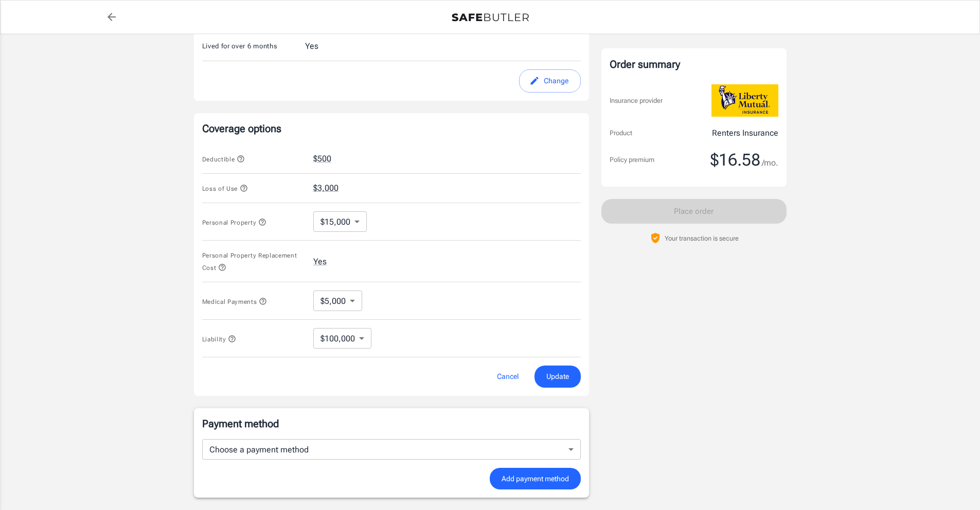
click at [358, 339] on body "Policy premium $ 16.58 /mo Liberty Mutual Renters Insurance 245 E 124TH ST 4D N…" at bounding box center [490, 170] width 980 height 982
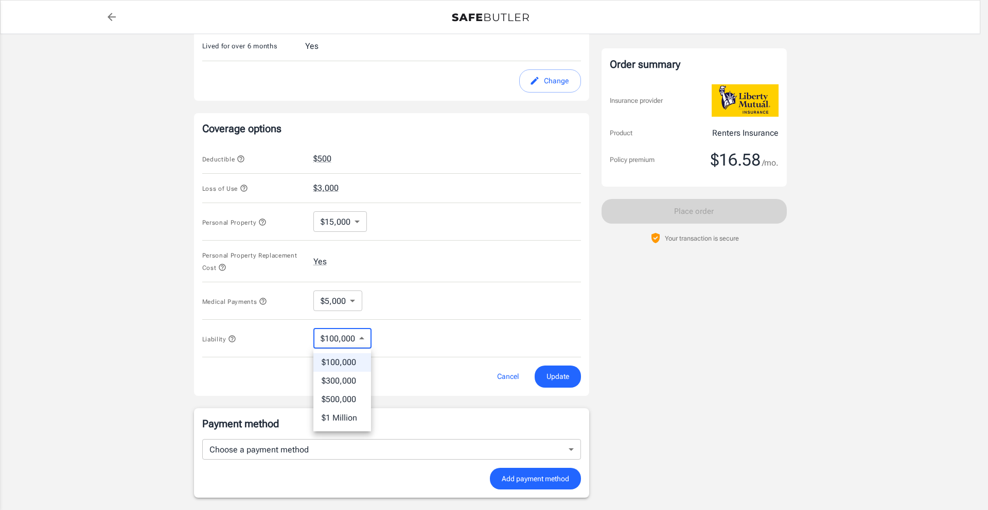
click at [340, 378] on li "$300,000" at bounding box center [342, 381] width 58 height 19
type input "300000"
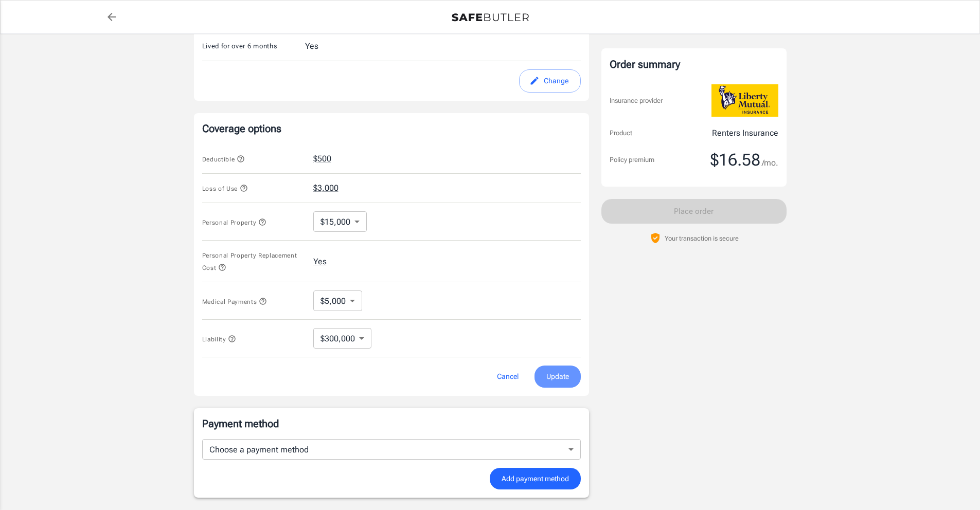
click at [561, 378] on span "Update" at bounding box center [557, 376] width 23 height 13
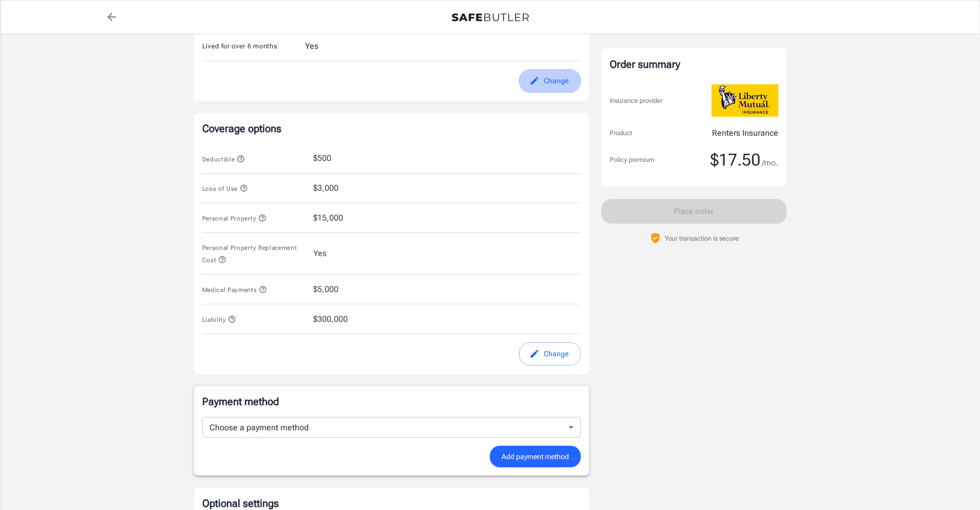
click at [553, 81] on button "Change" at bounding box center [550, 80] width 62 height 23
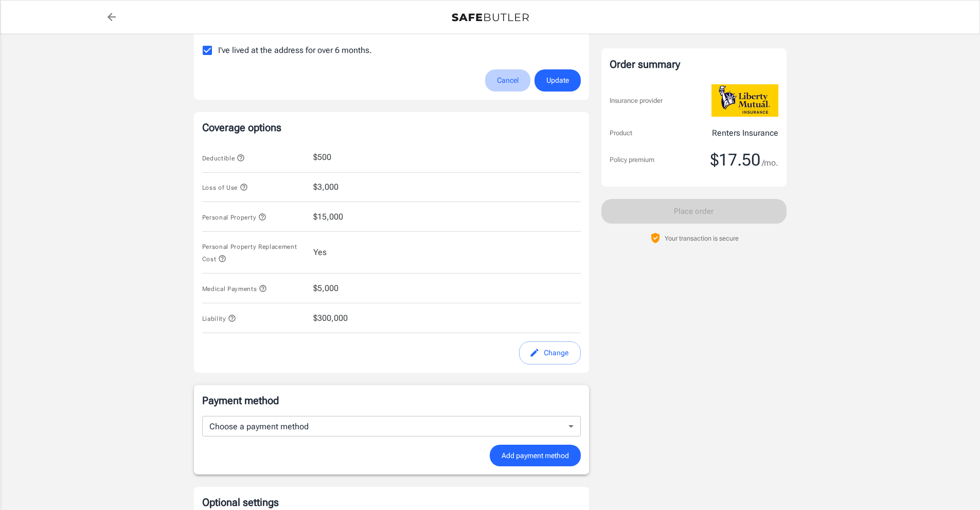
click at [508, 78] on button "Cancel" at bounding box center [507, 80] width 45 height 22
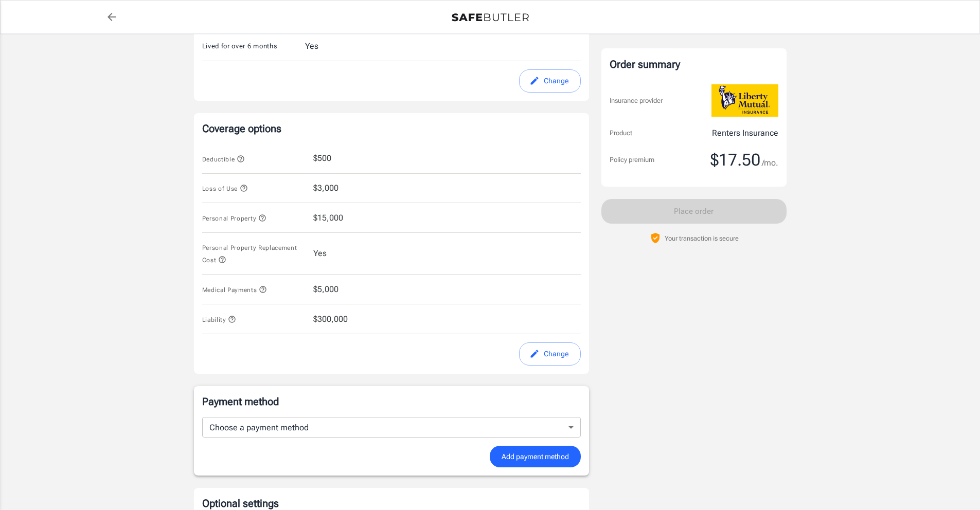
click at [560, 367] on div "Coverage options Deductible $500 Loss of Use $3,000 Personal Property $15,000 P…" at bounding box center [391, 243] width 395 height 261
click at [560, 360] on button "Change" at bounding box center [550, 354] width 62 height 23
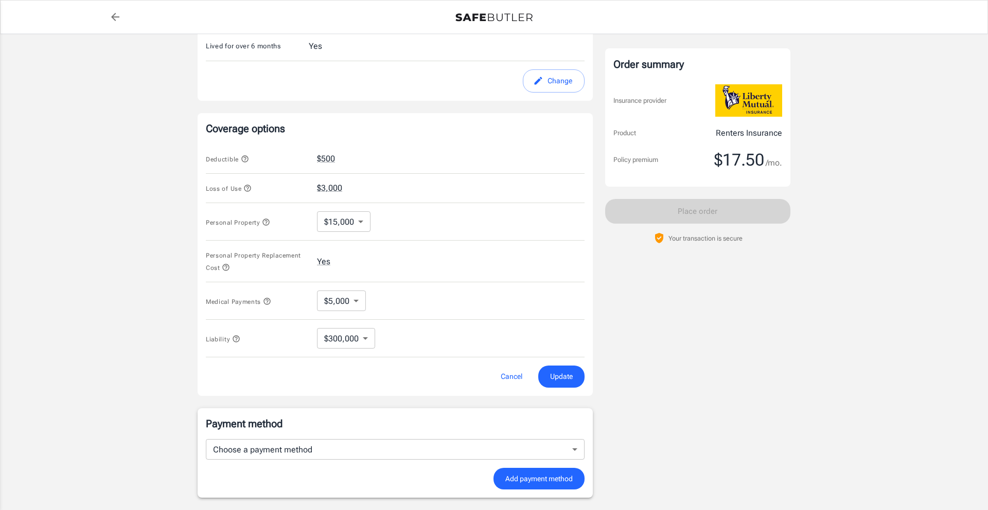
click at [365, 337] on body "Policy premium $ 17.50 /mo Liberty Mutual Renters Insurance 245 E 124TH ST 4D N…" at bounding box center [494, 170] width 988 height 982
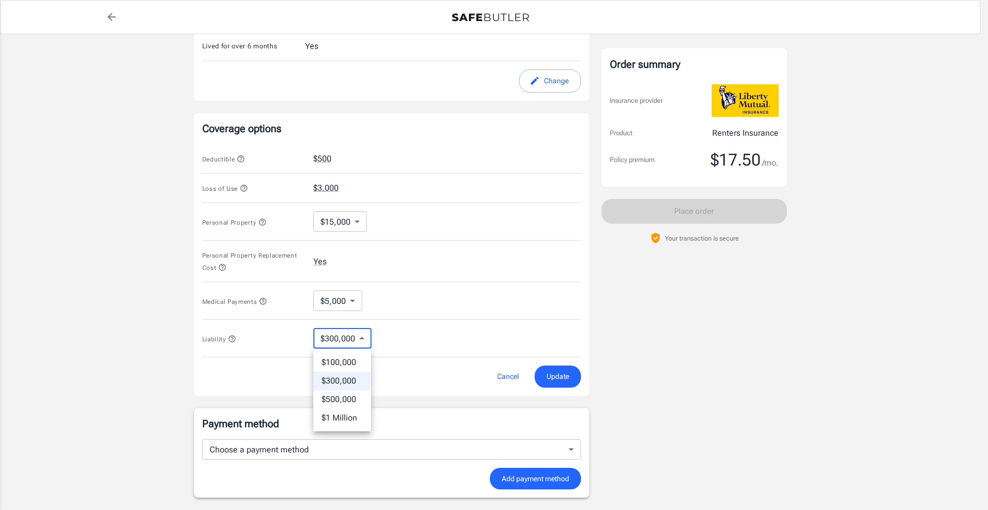
click at [334, 421] on li "$1 Million" at bounding box center [342, 418] width 58 height 19
type input "1MIL"
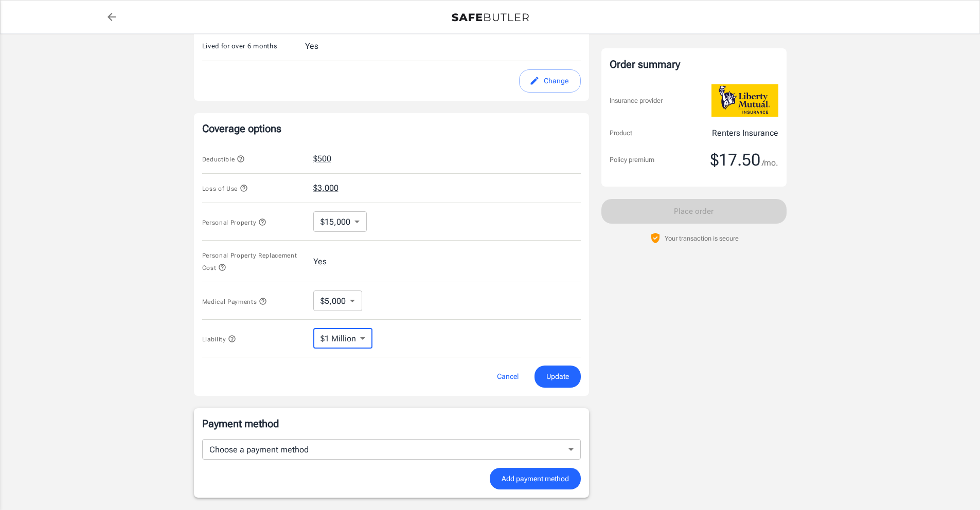
click at [562, 383] on span "Update" at bounding box center [557, 376] width 23 height 13
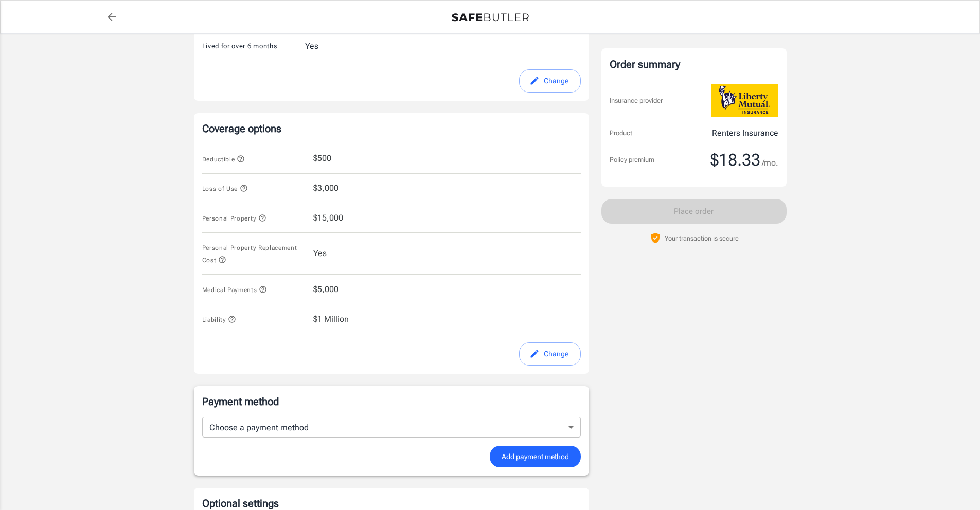
click at [541, 354] on button "Change" at bounding box center [550, 354] width 62 height 23
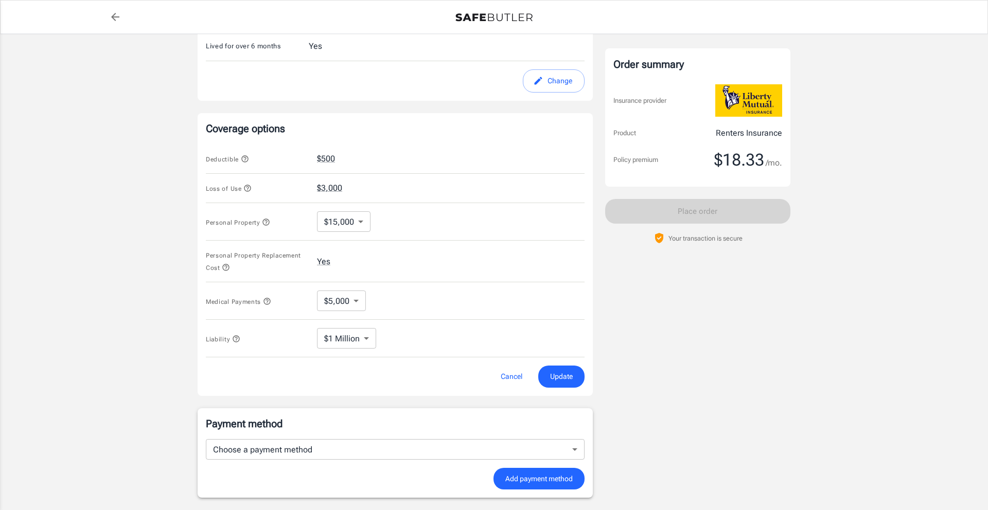
click at [356, 225] on body "Policy premium $ 18.33 /mo Liberty Mutual Renters Insurance 245 E 124TH ST 4D N…" at bounding box center [494, 170] width 988 height 982
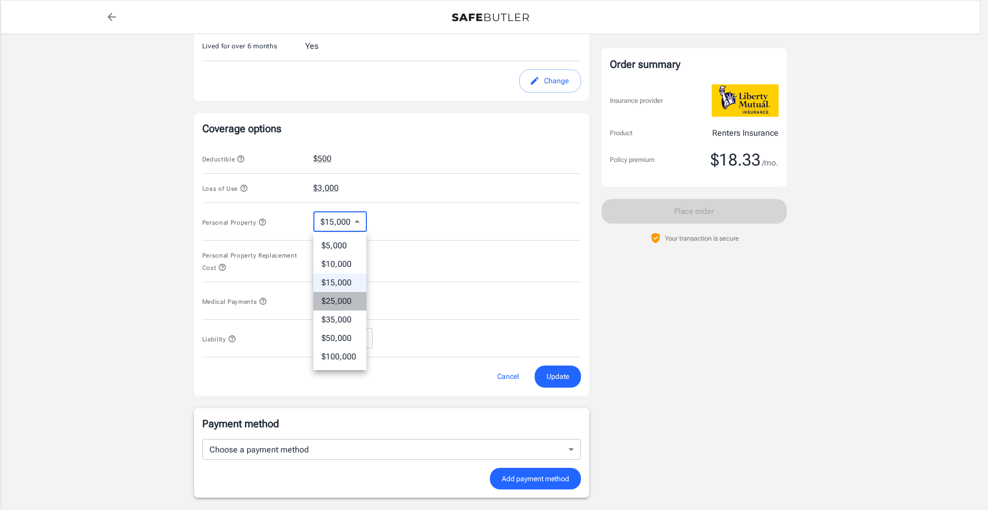
click at [346, 297] on li "$25,000" at bounding box center [339, 301] width 53 height 19
type input "25000"
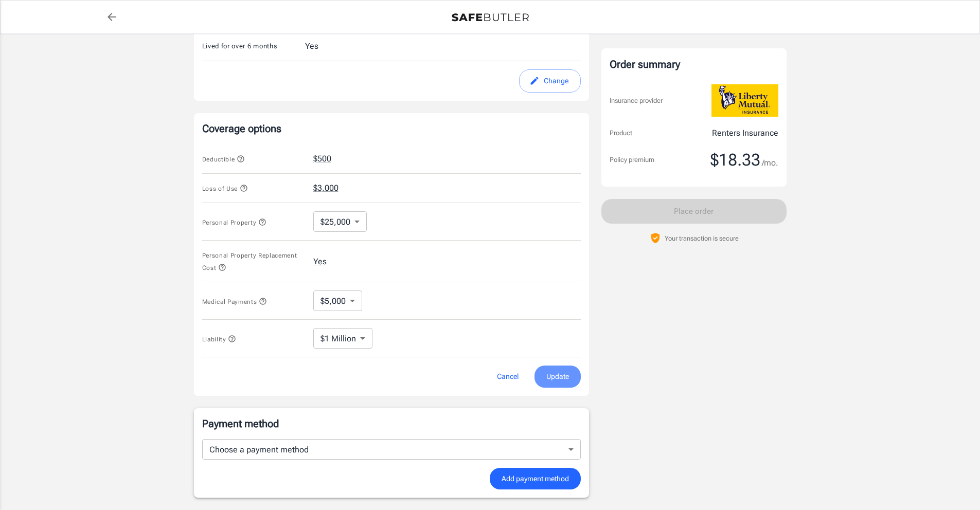
click at [551, 379] on span "Update" at bounding box center [557, 376] width 23 height 13
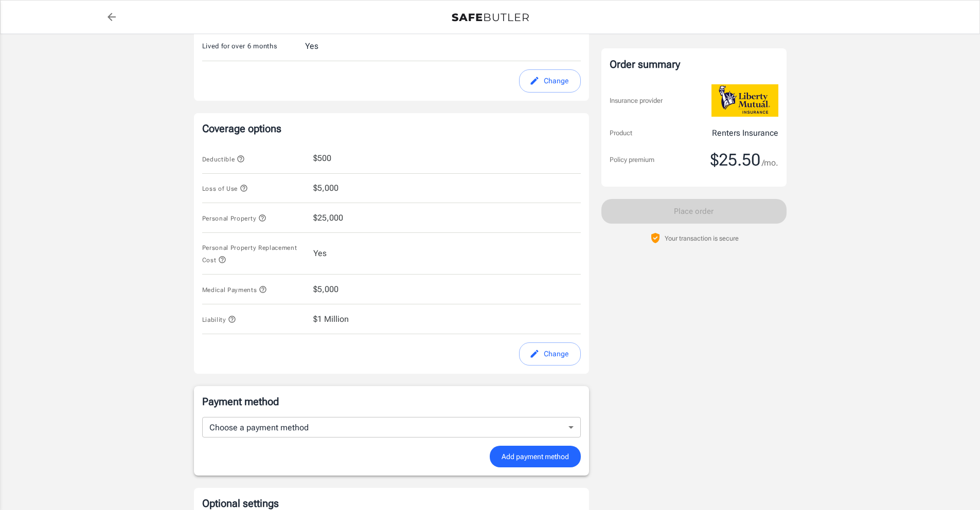
click at [564, 82] on button "Change" at bounding box center [550, 80] width 62 height 23
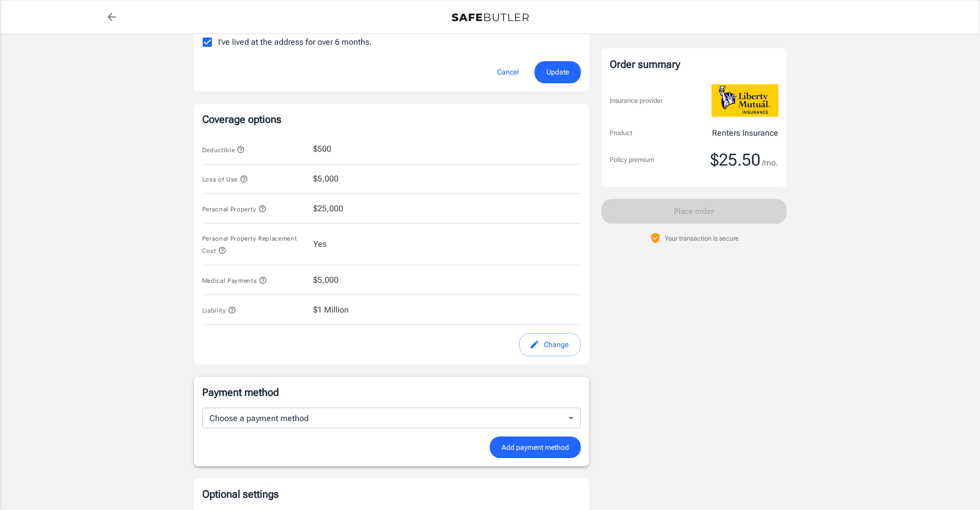
scroll to position [313, 0]
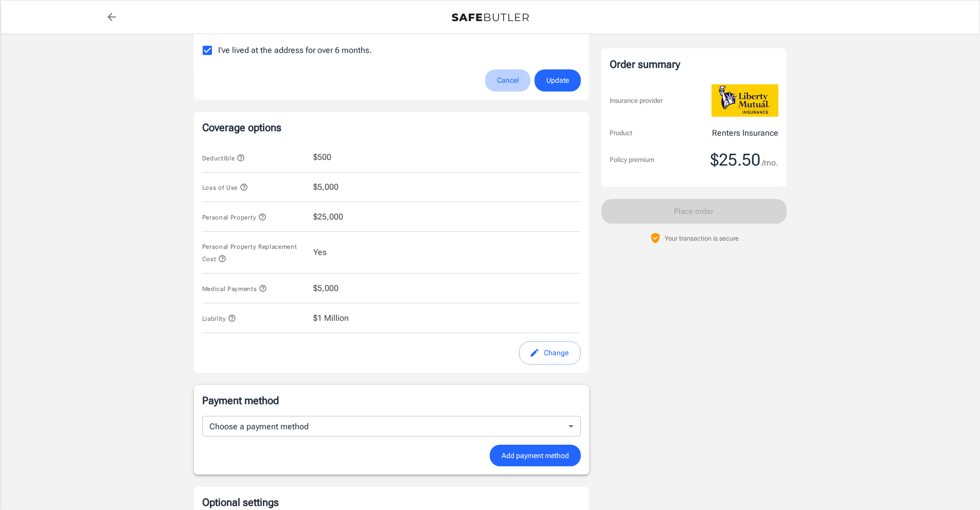
click at [503, 89] on button "Cancel" at bounding box center [507, 80] width 45 height 22
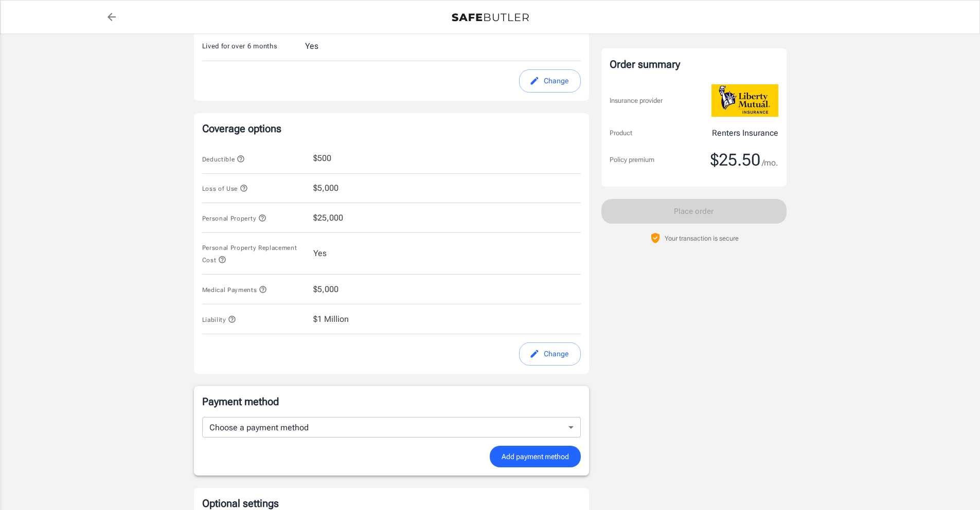
click at [504, 89] on div "Change" at bounding box center [391, 80] width 391 height 23
click at [522, 346] on button "Change" at bounding box center [550, 354] width 62 height 23
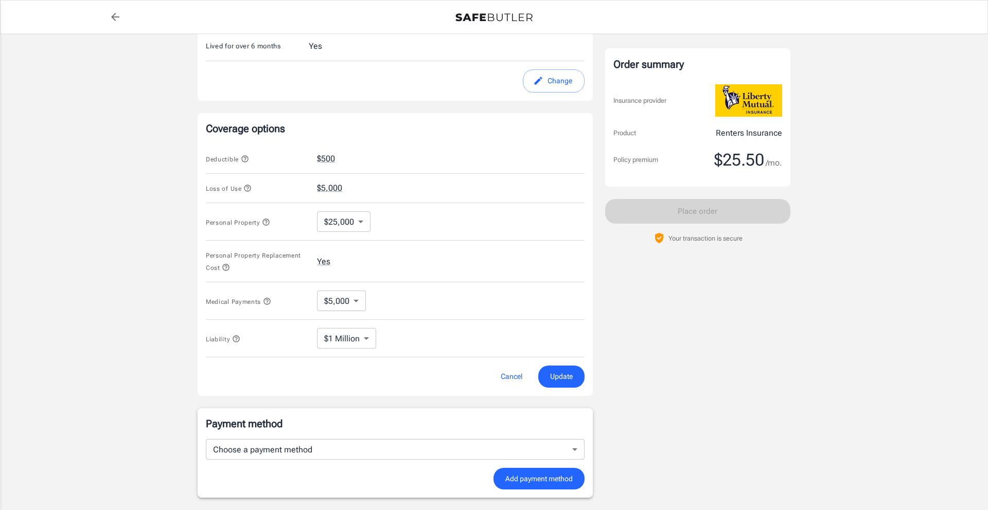
click at [357, 342] on body "Policy premium $ 25.50 /mo Liberty Mutual Renters Insurance 245 E 124TH ST 4D N…" at bounding box center [494, 170] width 988 height 982
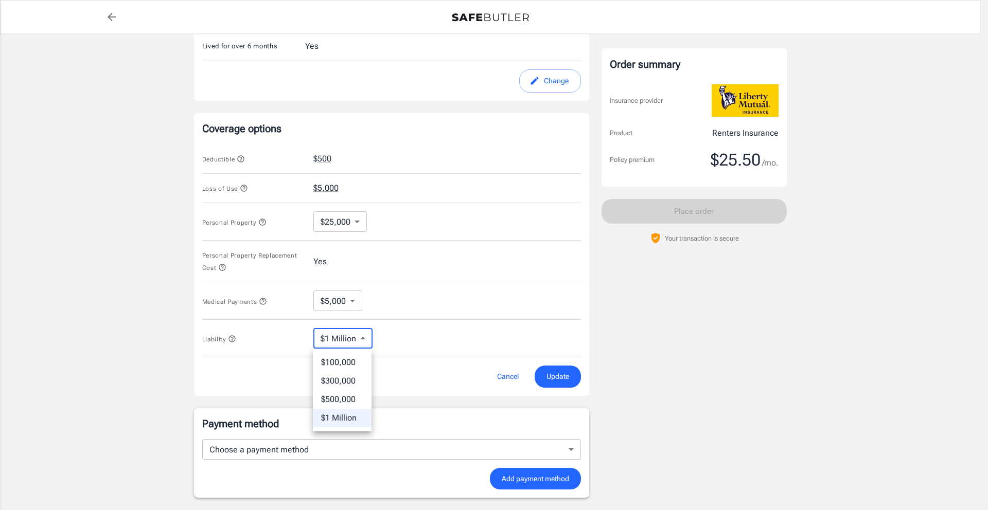
click at [344, 360] on li "$100,000" at bounding box center [342, 362] width 59 height 19
type input "100000"
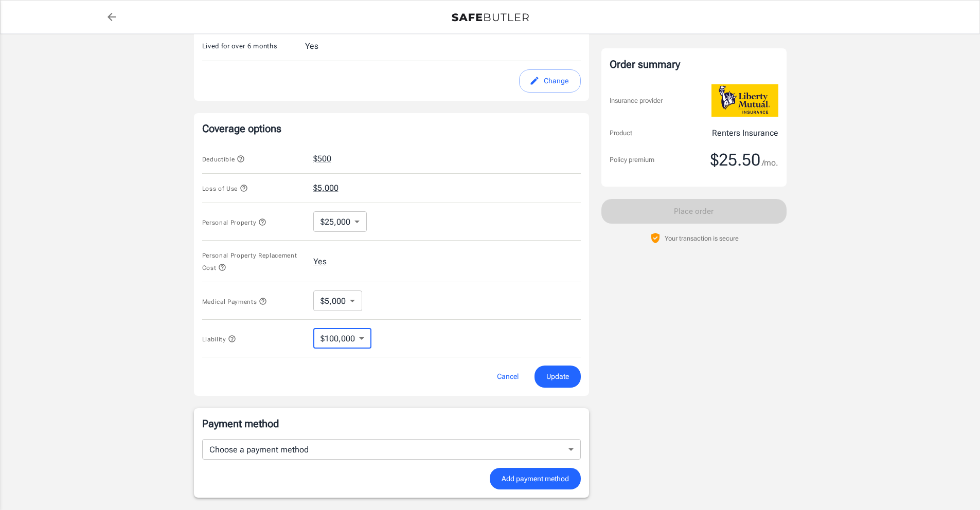
click at [563, 375] on span "Update" at bounding box center [557, 376] width 23 height 13
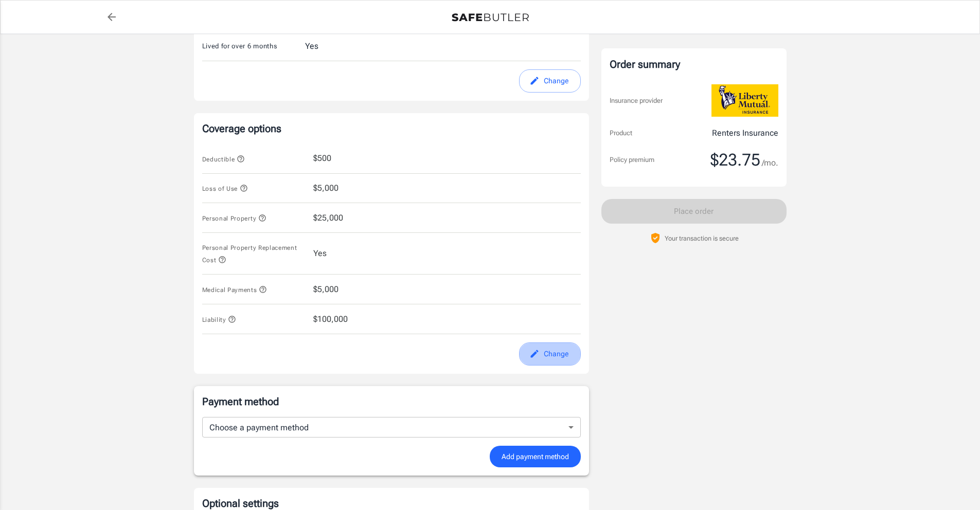
click at [579, 359] on button "Change" at bounding box center [550, 354] width 62 height 23
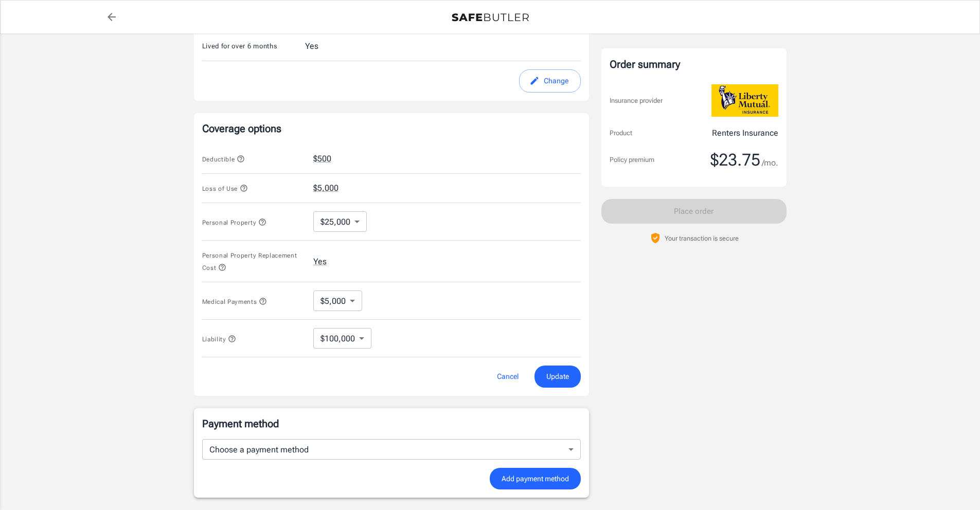
click at [573, 357] on div "Liability $100,000 100000 ​" at bounding box center [391, 339] width 379 height 38
click at [569, 365] on form "Deductible $500 Loss of Use $5,000 Personal Property $25,000 25000 ​ Personal P…" at bounding box center [391, 266] width 379 height 244
click at [568, 367] on button "Update" at bounding box center [558, 377] width 46 height 22
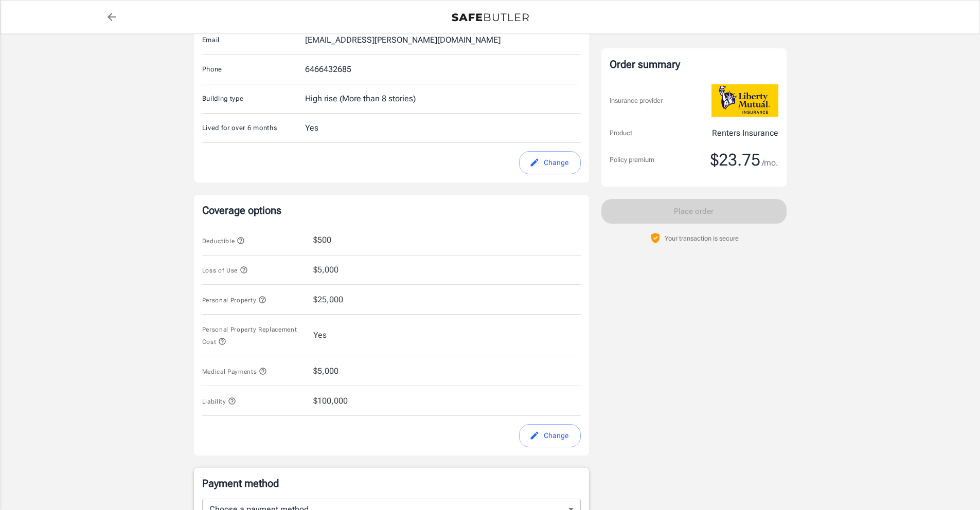
scroll to position [283, 0]
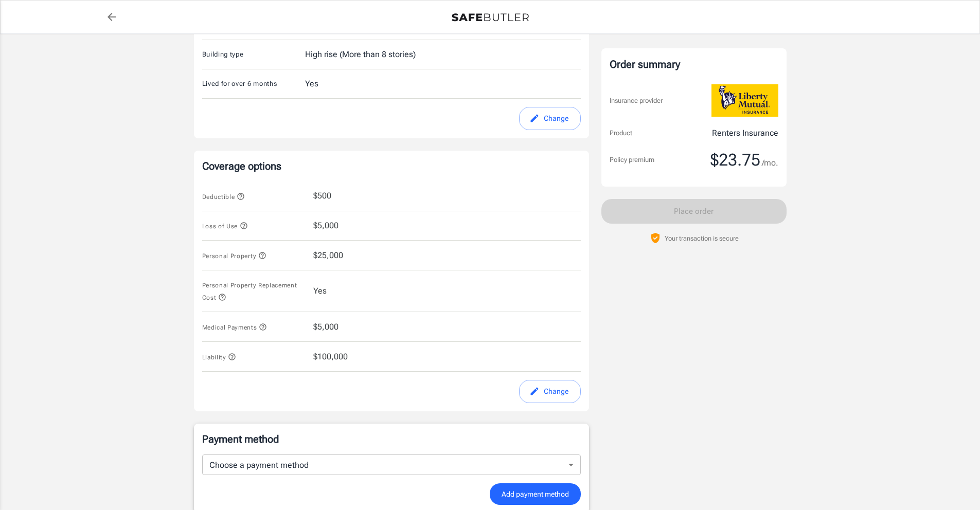
click at [543, 387] on button "Change" at bounding box center [550, 391] width 62 height 23
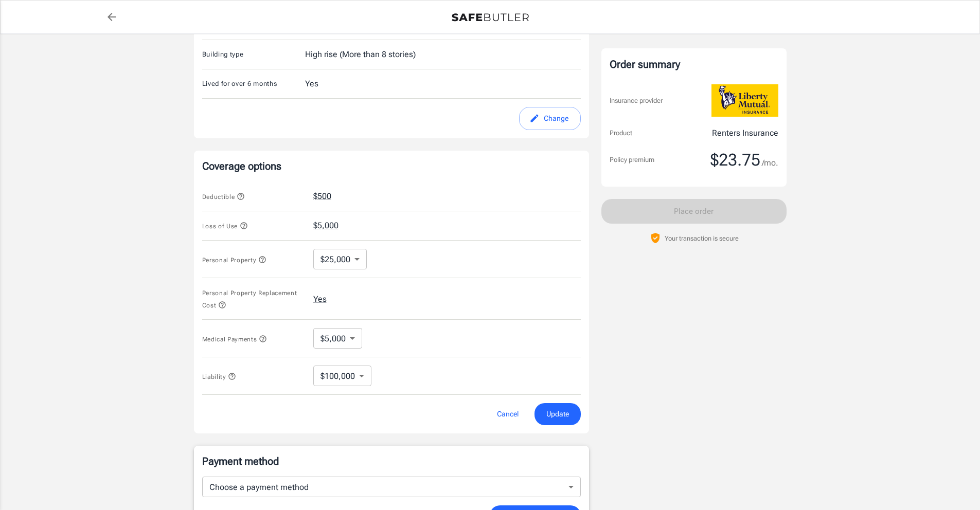
click at [536, 121] on icon "edit" at bounding box center [534, 118] width 10 height 10
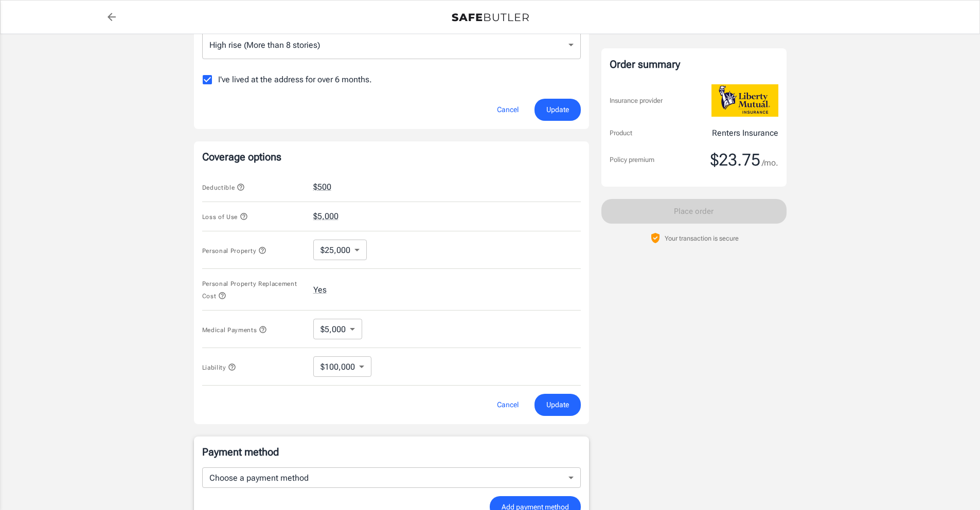
scroll to position [275, 0]
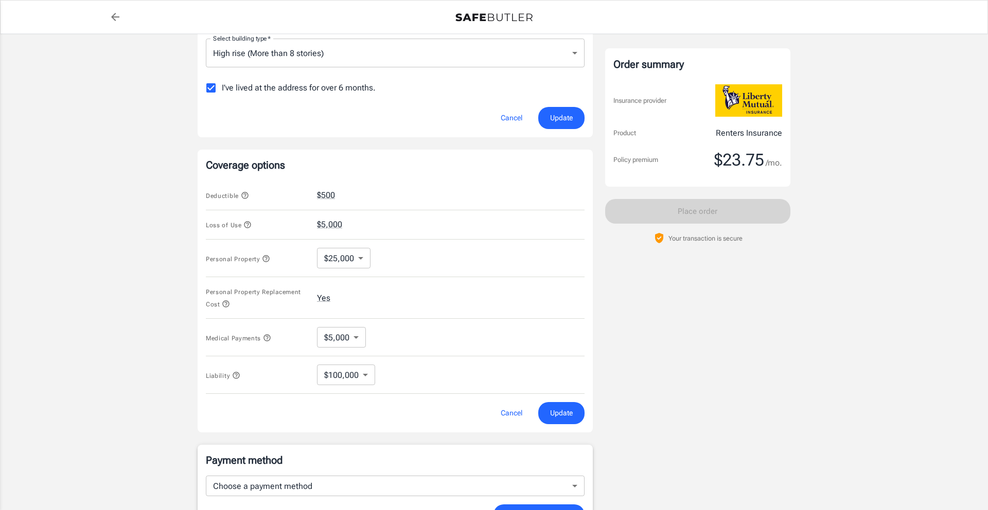
click at [355, 258] on body "Policy premium $ 23.75 /mo Liberty Mutual Renters Insurance 245 E 124TH ST 4D N…" at bounding box center [494, 211] width 988 height 973
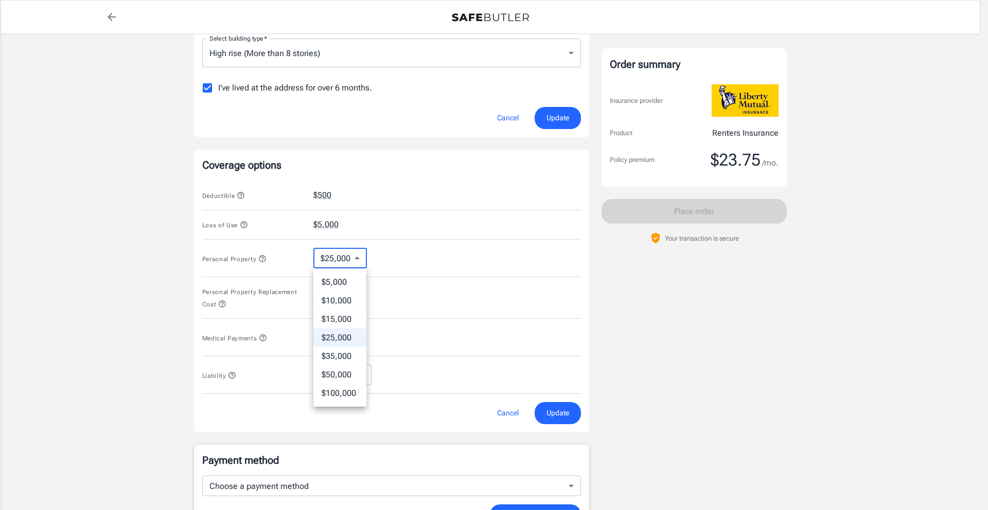
click at [343, 322] on li "$15,000" at bounding box center [339, 319] width 53 height 19
type input "15000"
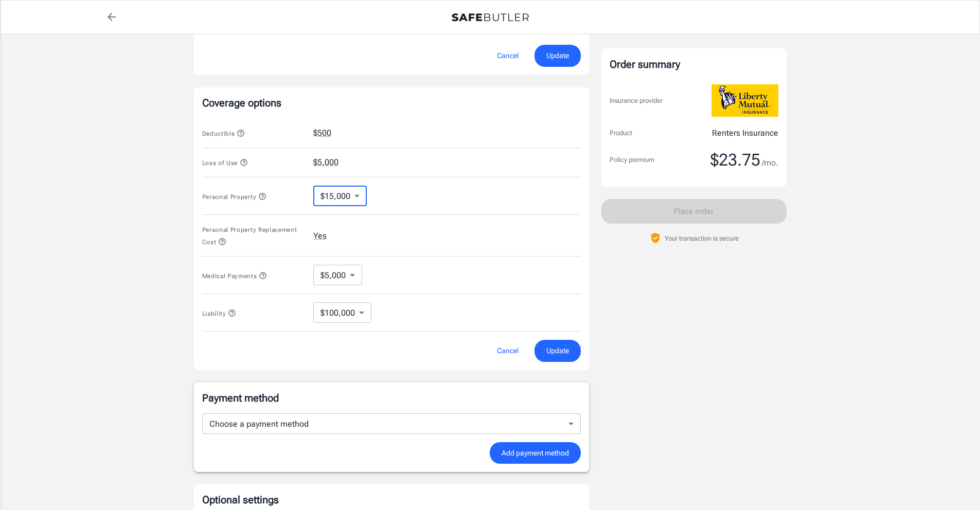
scroll to position [348, 0]
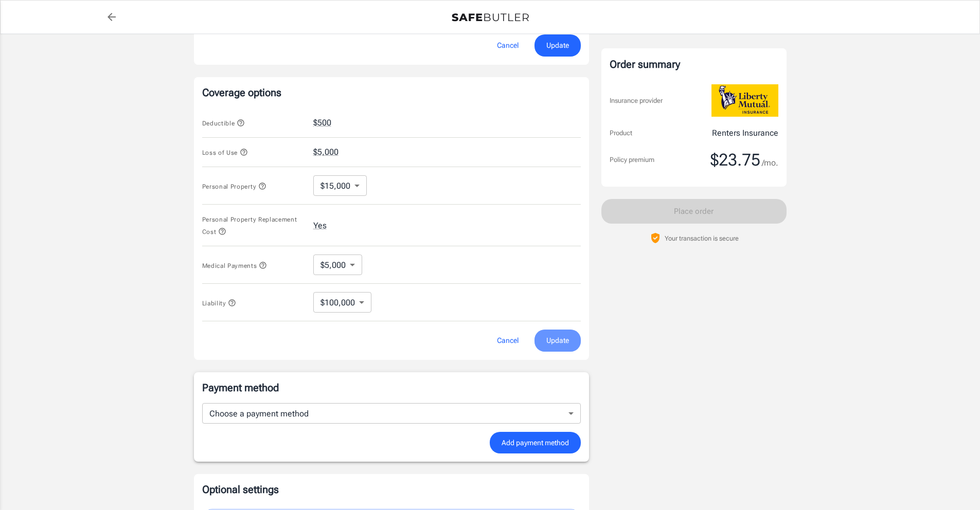
click at [558, 336] on span "Update" at bounding box center [557, 340] width 23 height 13
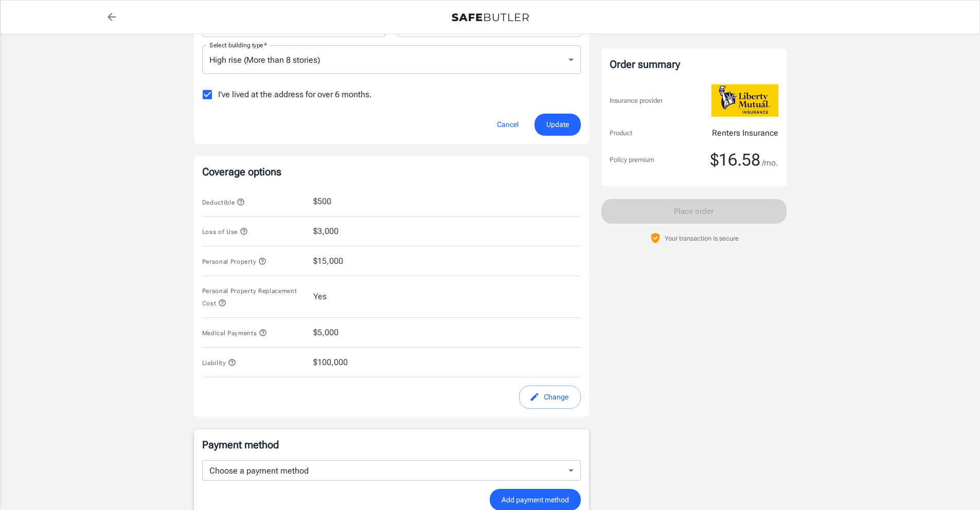
scroll to position [273, 0]
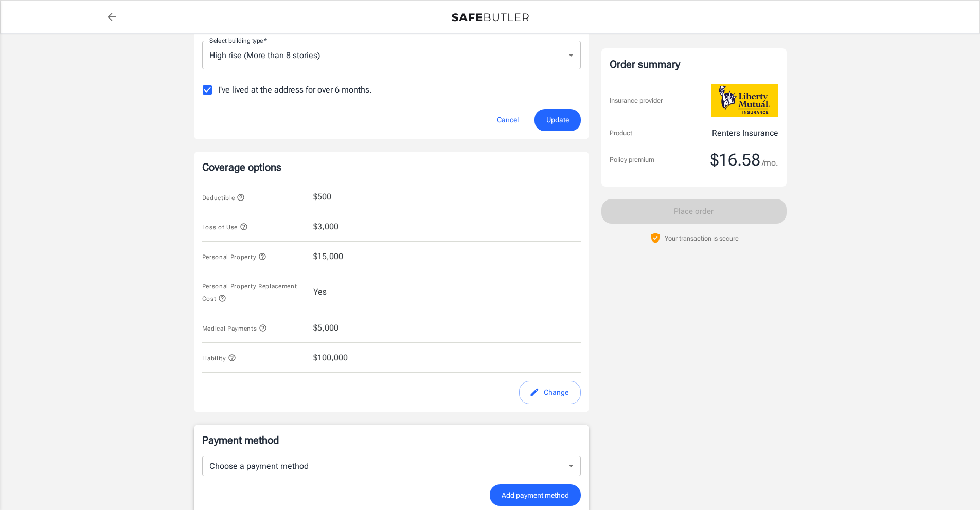
click at [555, 395] on button "Change" at bounding box center [550, 392] width 62 height 23
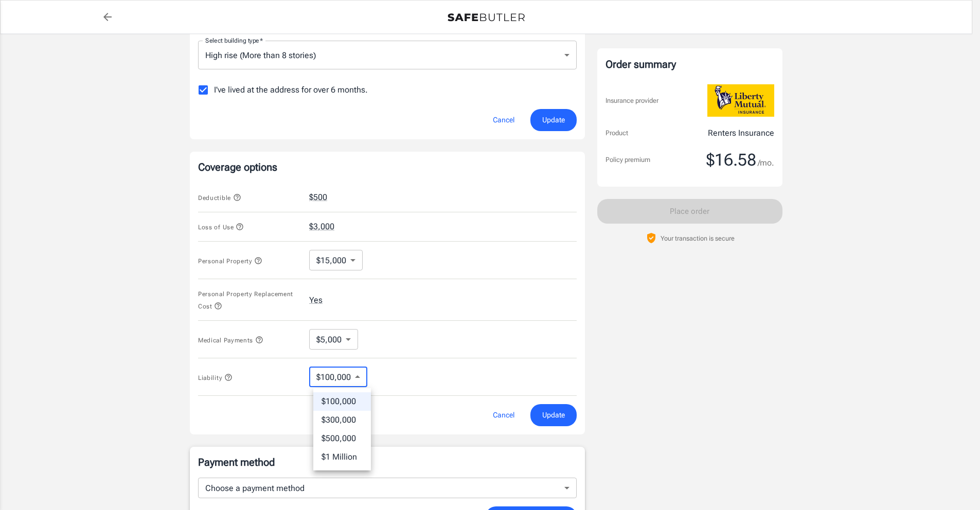
click at [357, 373] on body "Policy premium $ 16.58 /mo Liberty Mutual Renters Insurance 245 E 124TH ST 4D N…" at bounding box center [490, 213] width 980 height 973
click at [339, 458] on li "$1 Million" at bounding box center [342, 457] width 58 height 19
type input "1MIL"
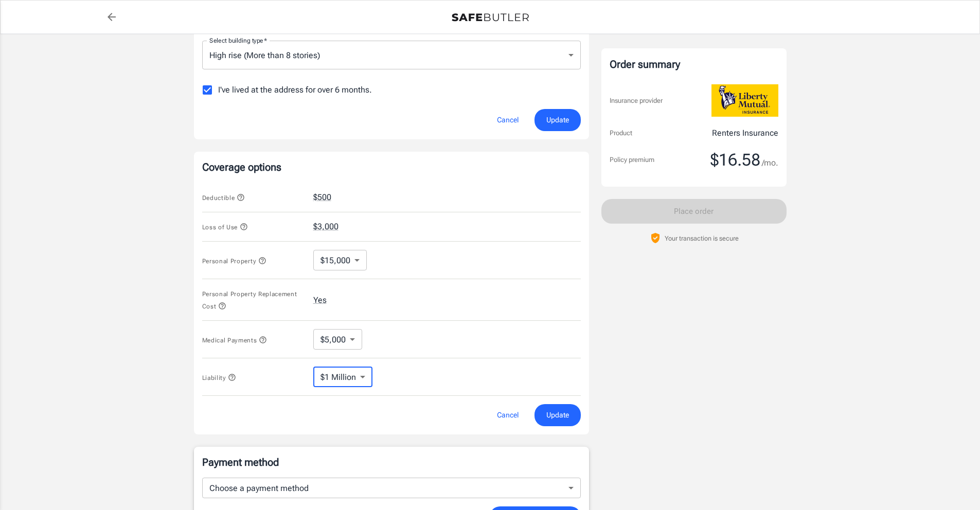
click at [578, 420] on button "Update" at bounding box center [558, 415] width 46 height 22
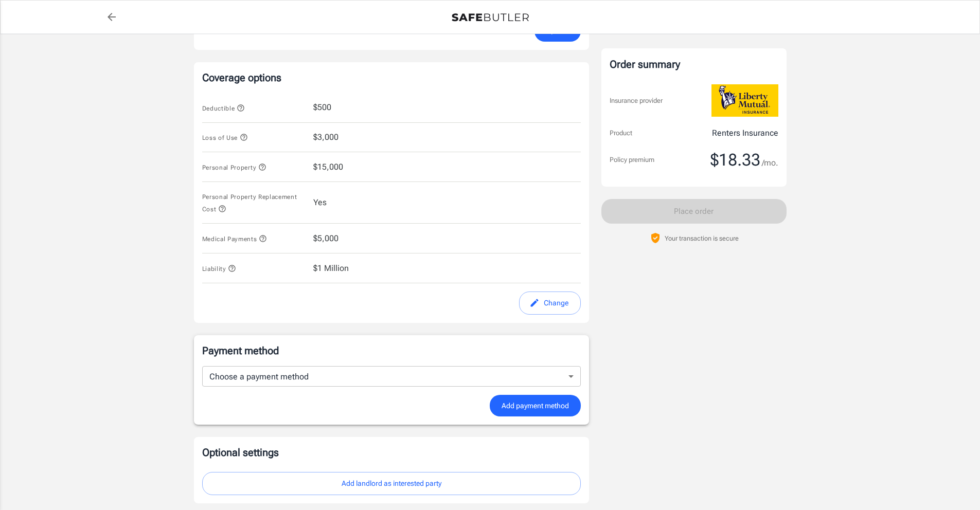
scroll to position [367, 0]
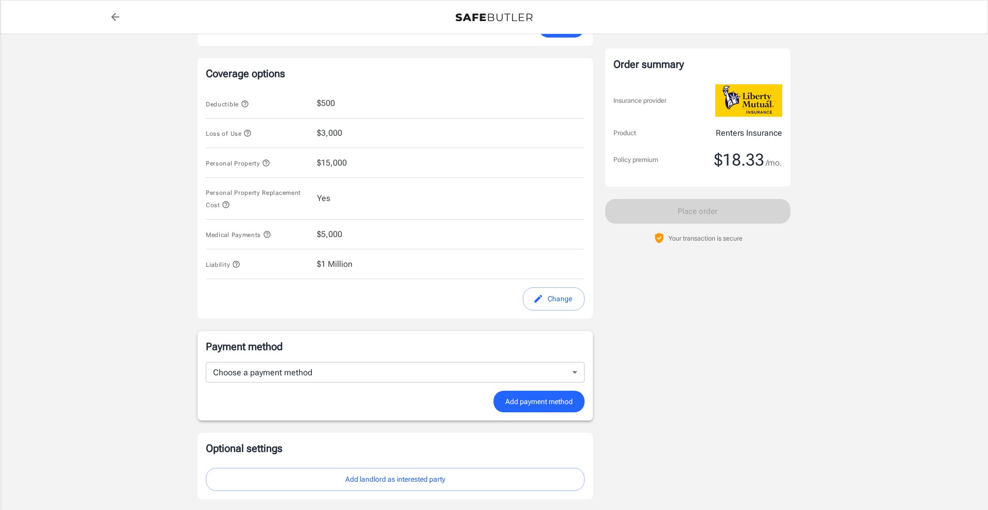
click at [574, 379] on body "Policy premium $ 18.33 /mo Liberty Mutual Renters Insurance 245 E 124TH ST 4D N…" at bounding box center [494, 108] width 988 height 951
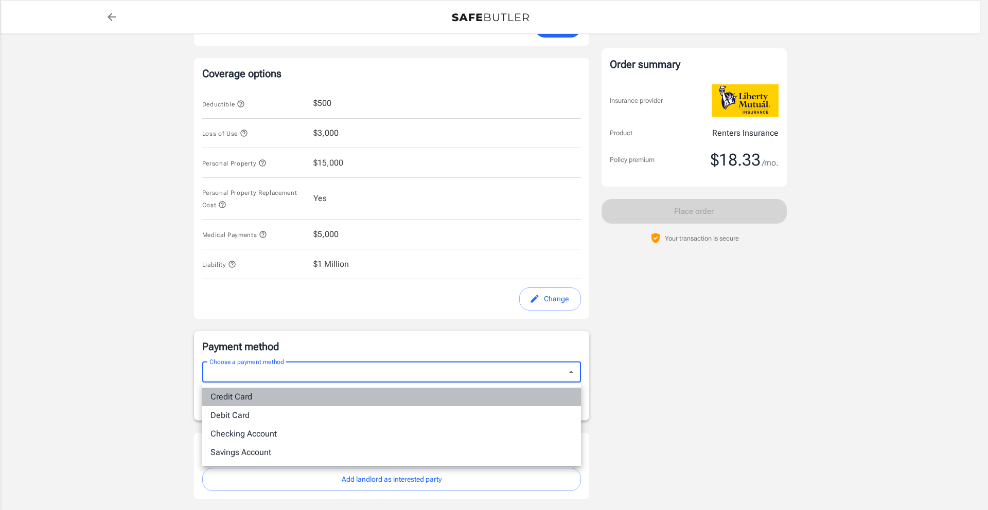
click at [267, 403] on li "Credit Card" at bounding box center [391, 397] width 379 height 19
type input "credit"
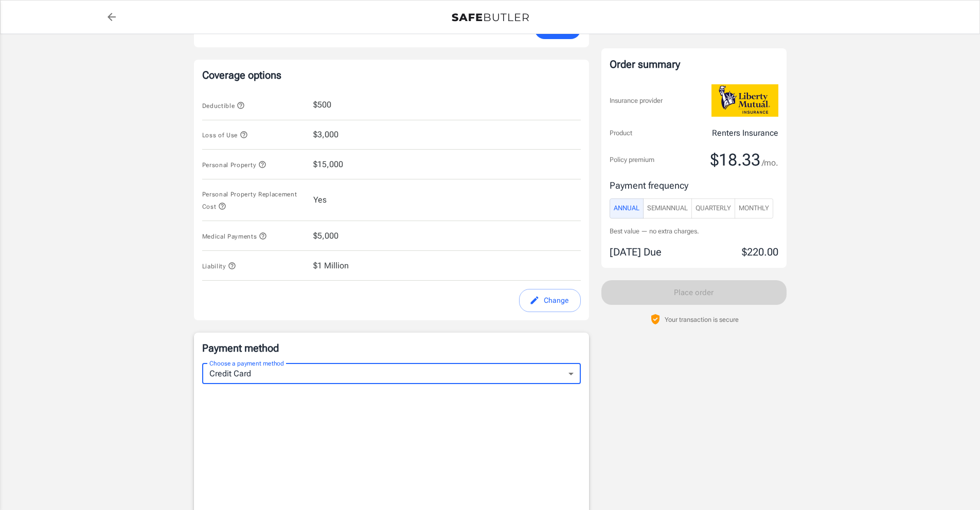
scroll to position [370, 0]
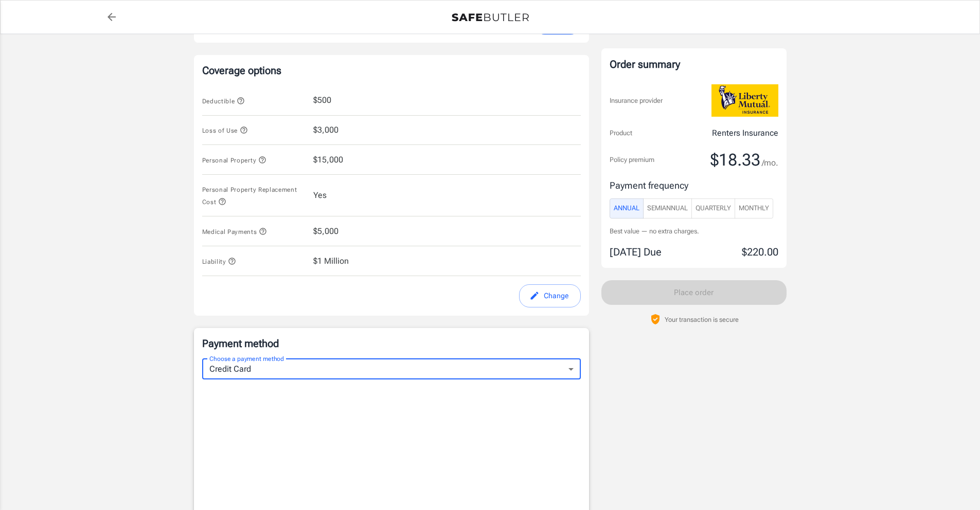
click at [678, 211] on span "SemiAnnual" at bounding box center [667, 209] width 41 height 12
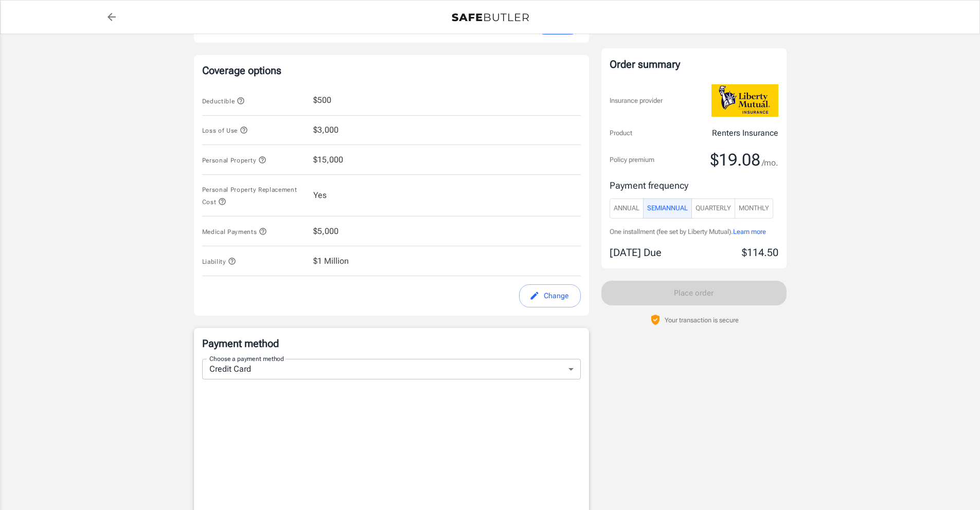
click at [618, 212] on span "Annual" at bounding box center [627, 209] width 26 height 12
click at [655, 211] on span "SemiAnnual" at bounding box center [667, 209] width 41 height 12
click at [715, 212] on span "Quarterly" at bounding box center [713, 209] width 35 height 12
click at [760, 213] on span "Monthly" at bounding box center [754, 209] width 30 height 12
click at [731, 209] on span "Quarterly" at bounding box center [713, 209] width 35 height 12
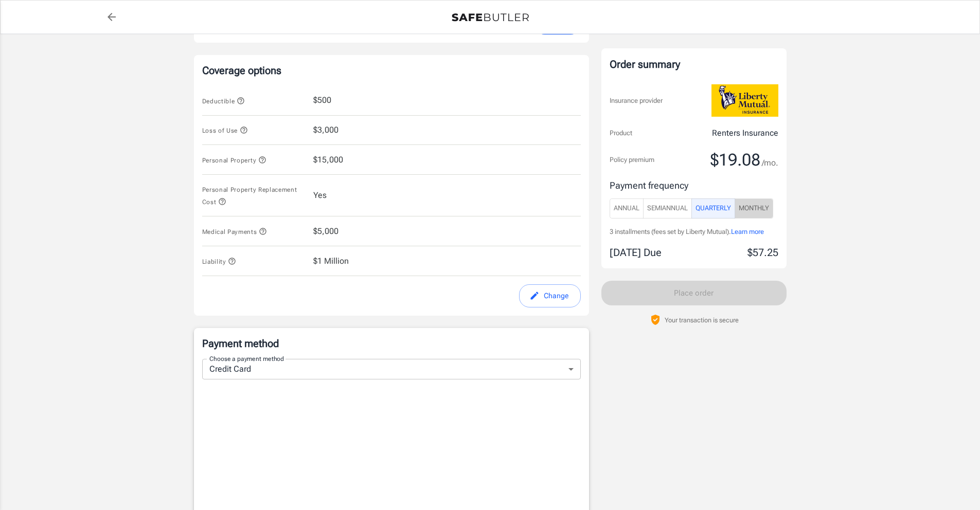
click at [751, 211] on span "Monthly" at bounding box center [754, 209] width 30 height 12
click at [631, 205] on span "Annual" at bounding box center [627, 209] width 26 height 12
click at [654, 206] on span "SemiAnnual" at bounding box center [667, 209] width 41 height 12
click at [632, 209] on span "Annual" at bounding box center [627, 209] width 26 height 12
click at [660, 210] on span "SemiAnnual" at bounding box center [667, 209] width 41 height 12
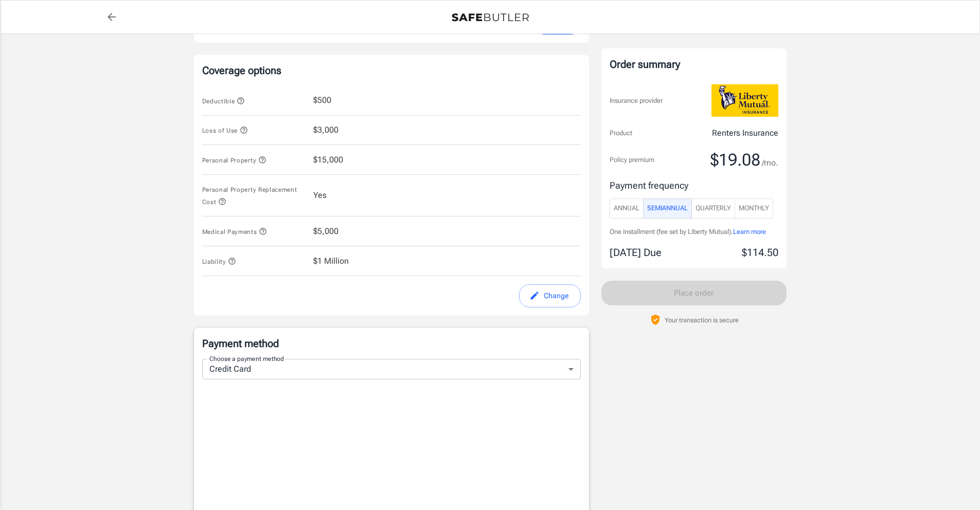
click at [631, 209] on span "Annual" at bounding box center [627, 209] width 26 height 12
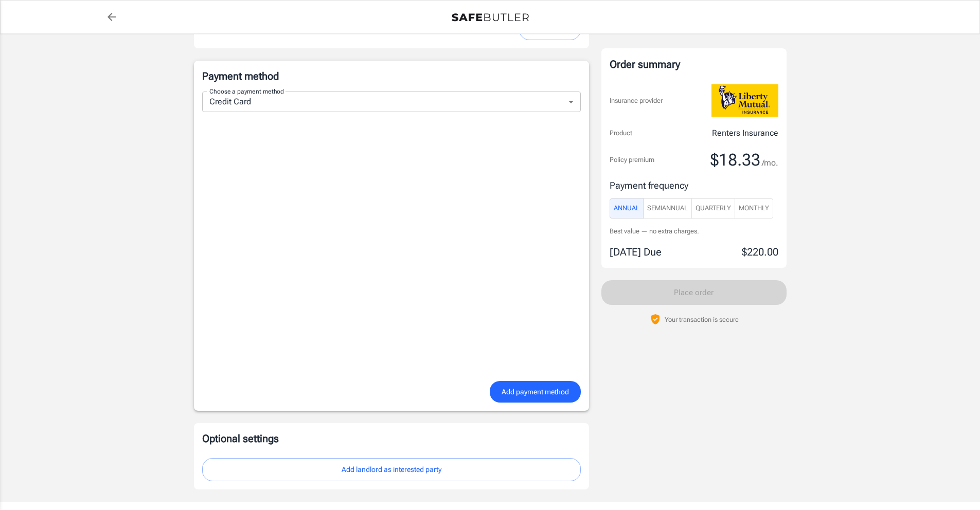
scroll to position [635, 0]
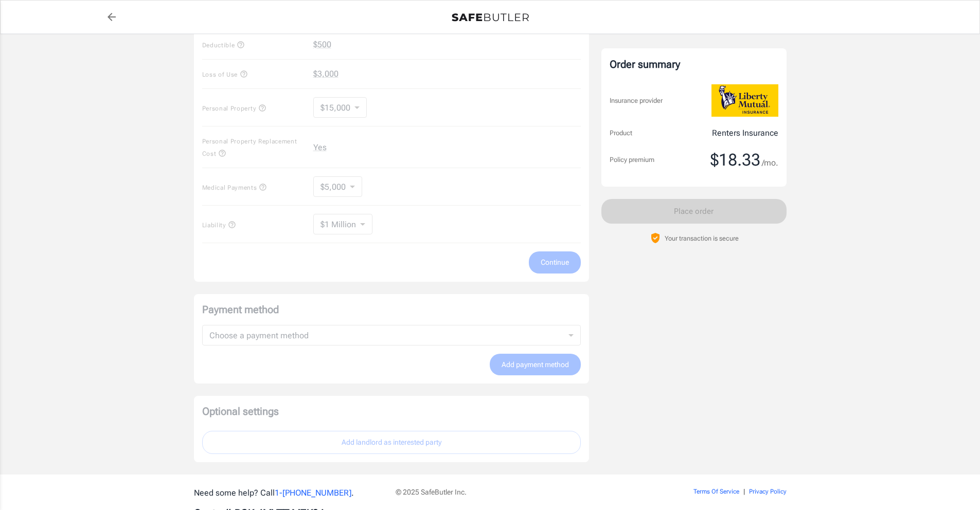
scroll to position [463, 0]
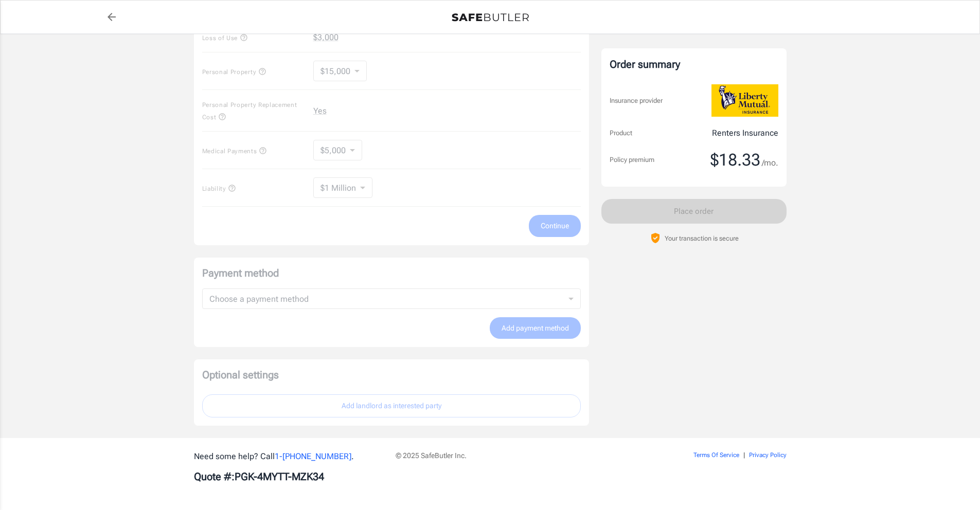
click at [401, 365] on div "Optional settings Add landlord as interested party" at bounding box center [391, 393] width 395 height 66
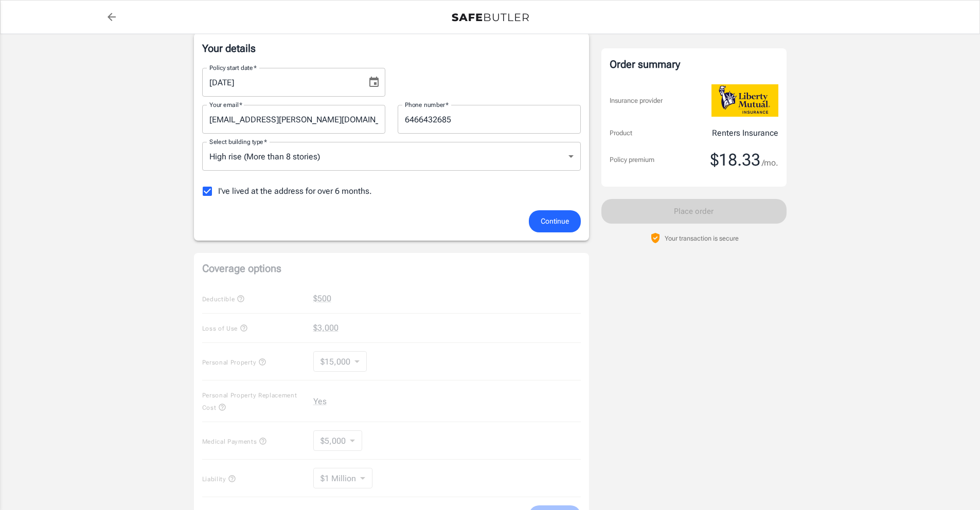
scroll to position [0, 0]
